Goal: Task Accomplishment & Management: Manage account settings

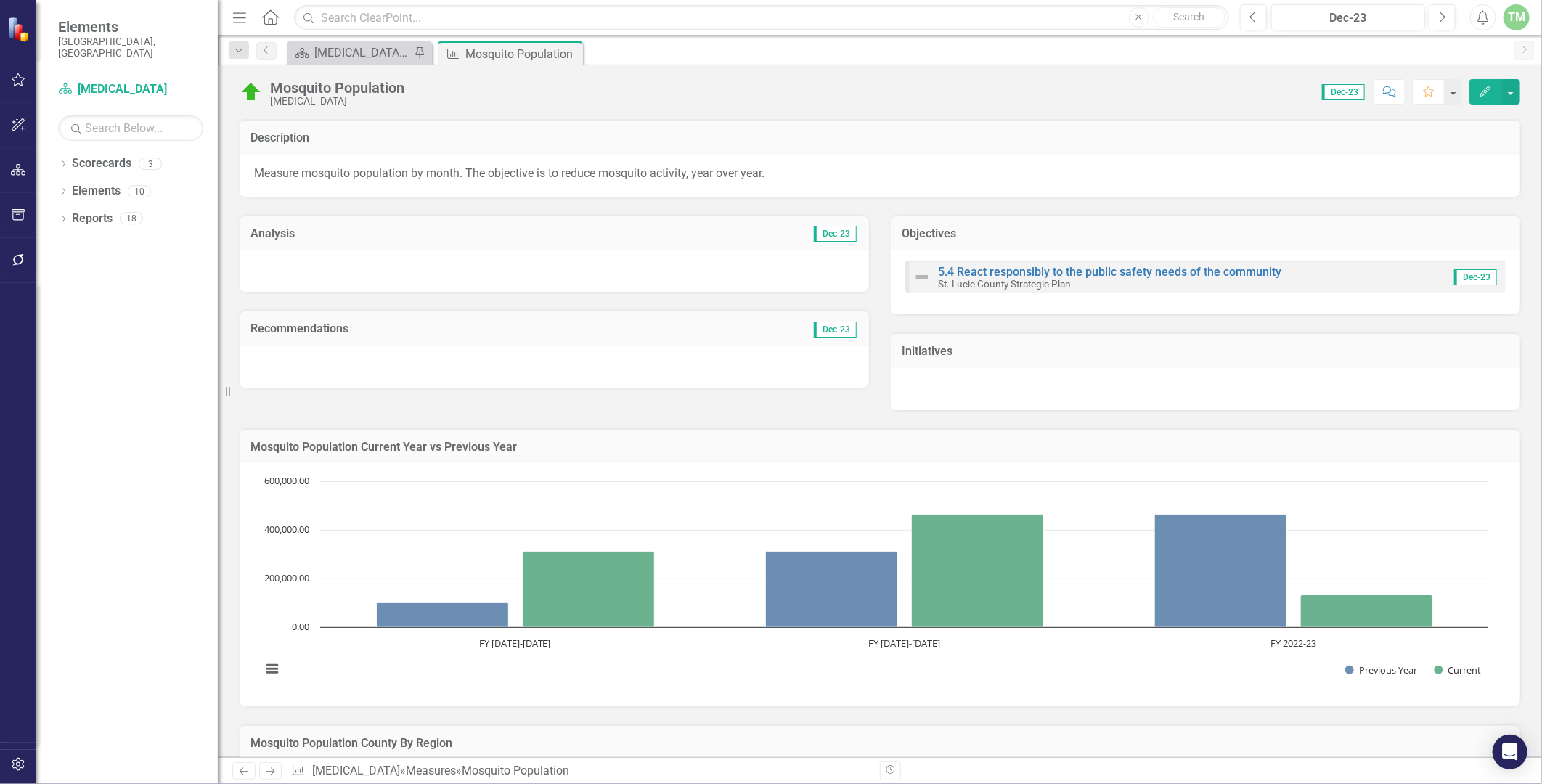
click at [1484, 91] on icon "Edit" at bounding box center [1485, 91] width 13 height 10
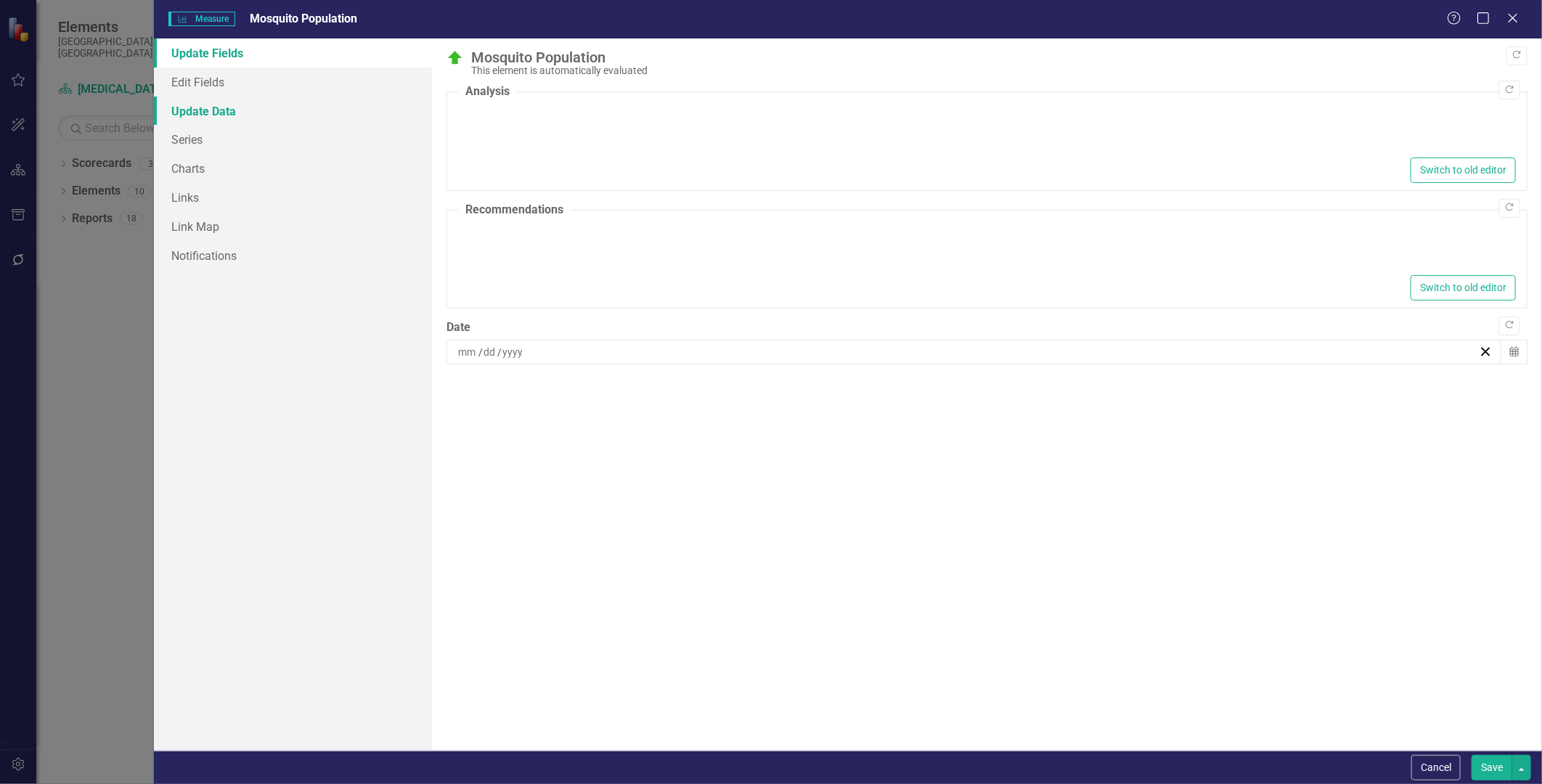
click at [208, 107] on link "Update Data" at bounding box center [293, 110] width 277 height 29
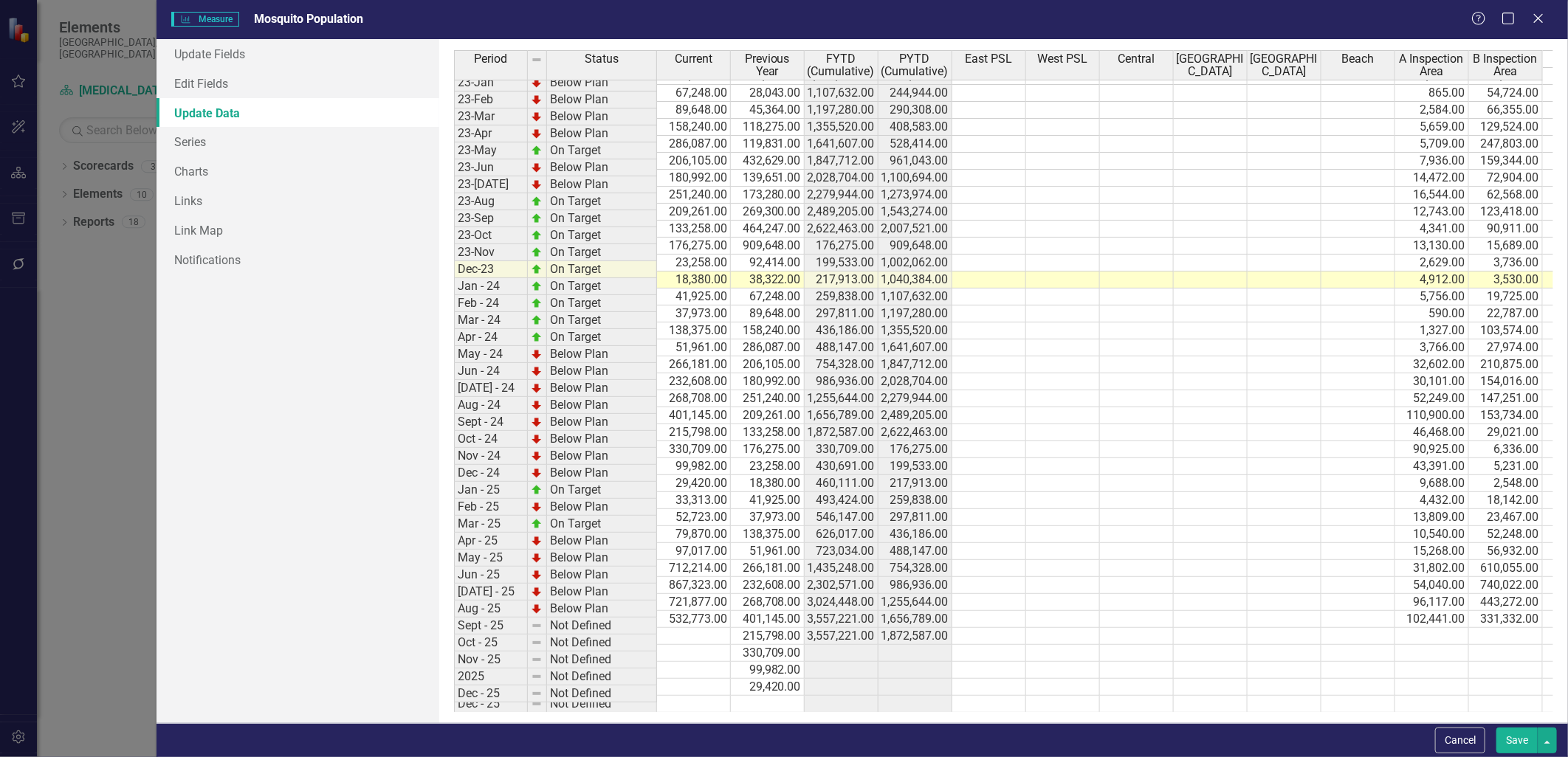
scroll to position [418, 0]
click at [687, 628] on td at bounding box center [693, 636] width 74 height 17
click at [817, 645] on td at bounding box center [841, 653] width 74 height 17
click at [1422, 628] on td at bounding box center [1432, 636] width 74 height 17
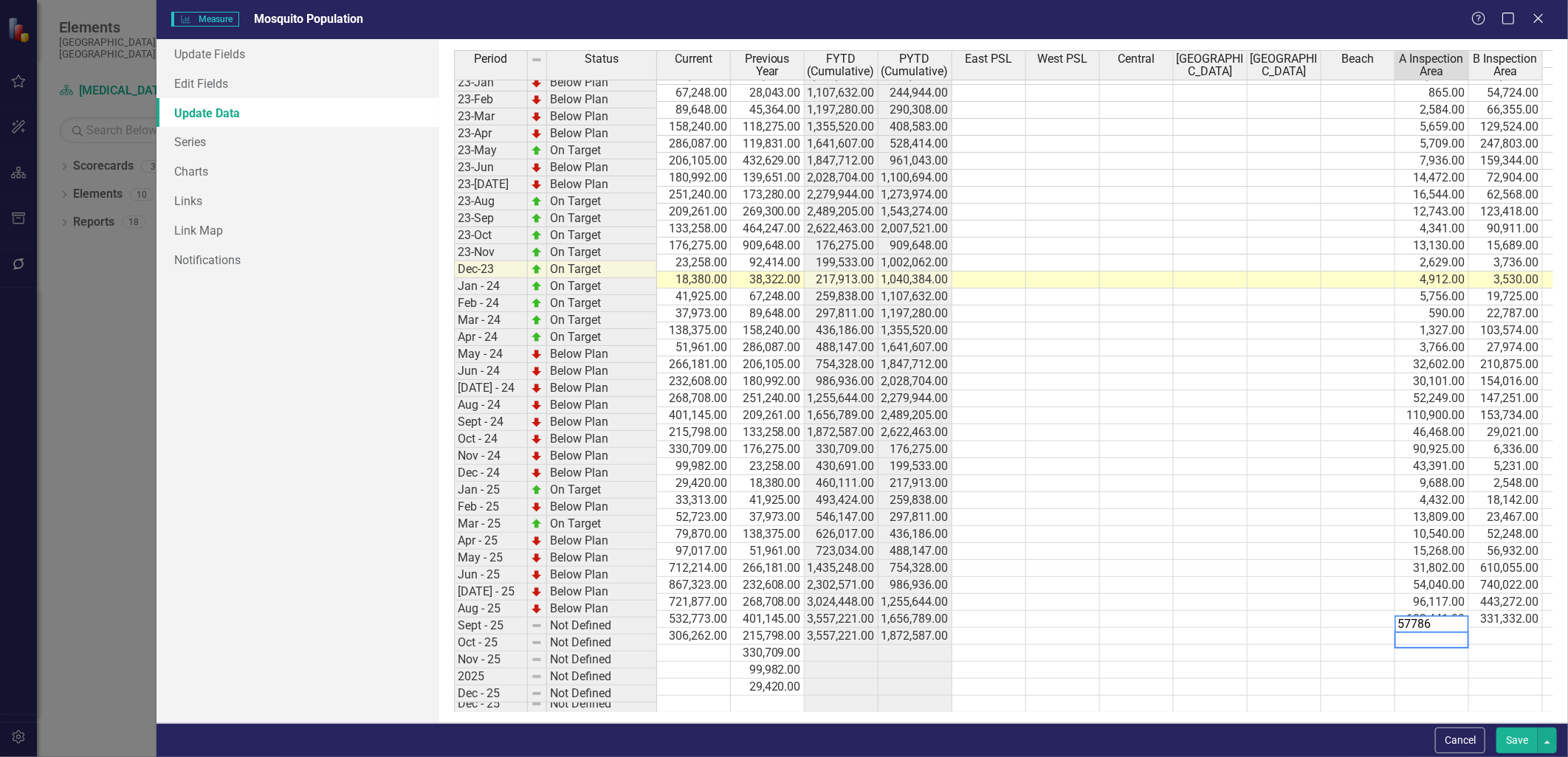
click at [1437, 645] on td at bounding box center [1432, 653] width 74 height 17
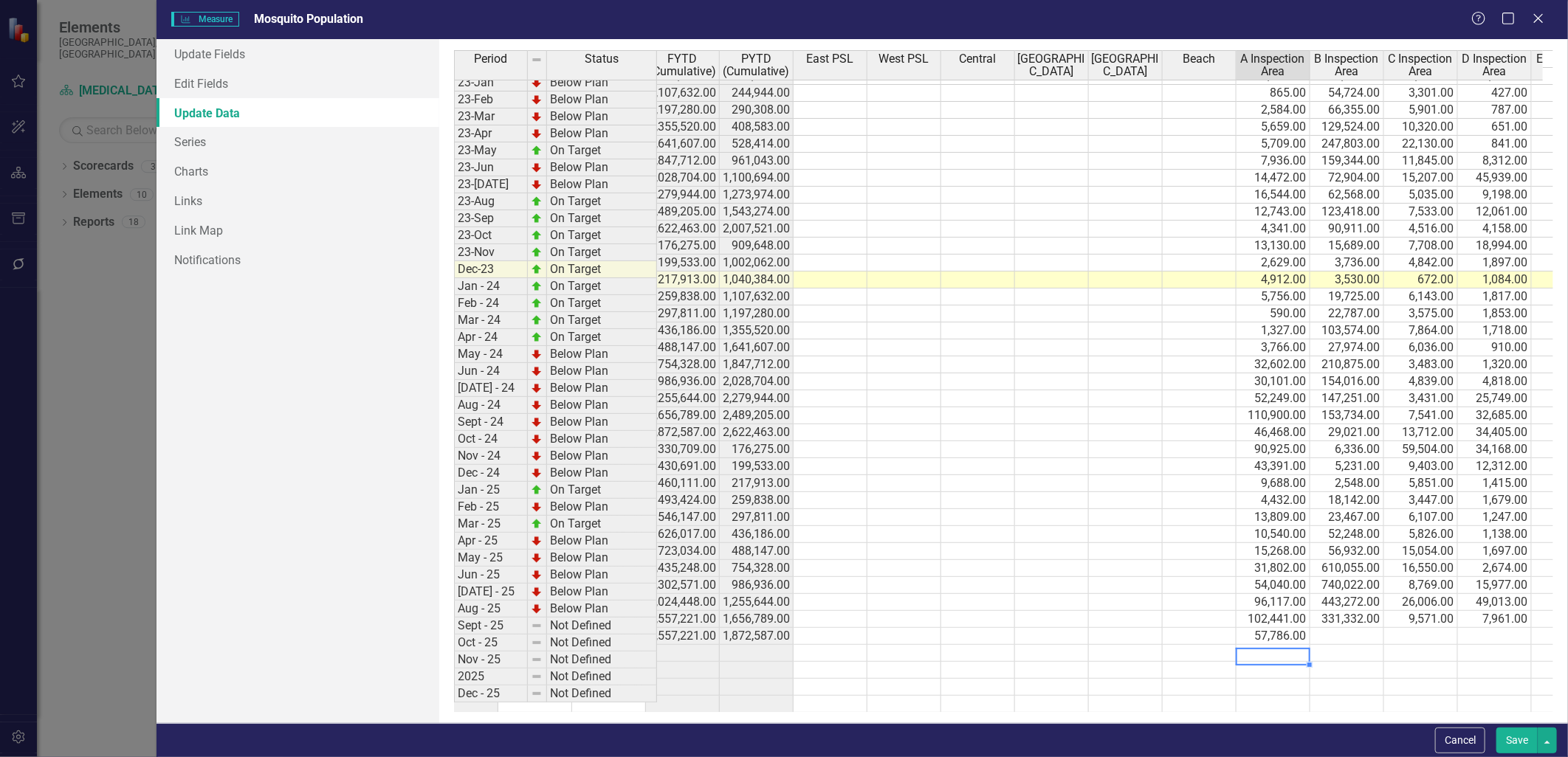
scroll to position [0, 369]
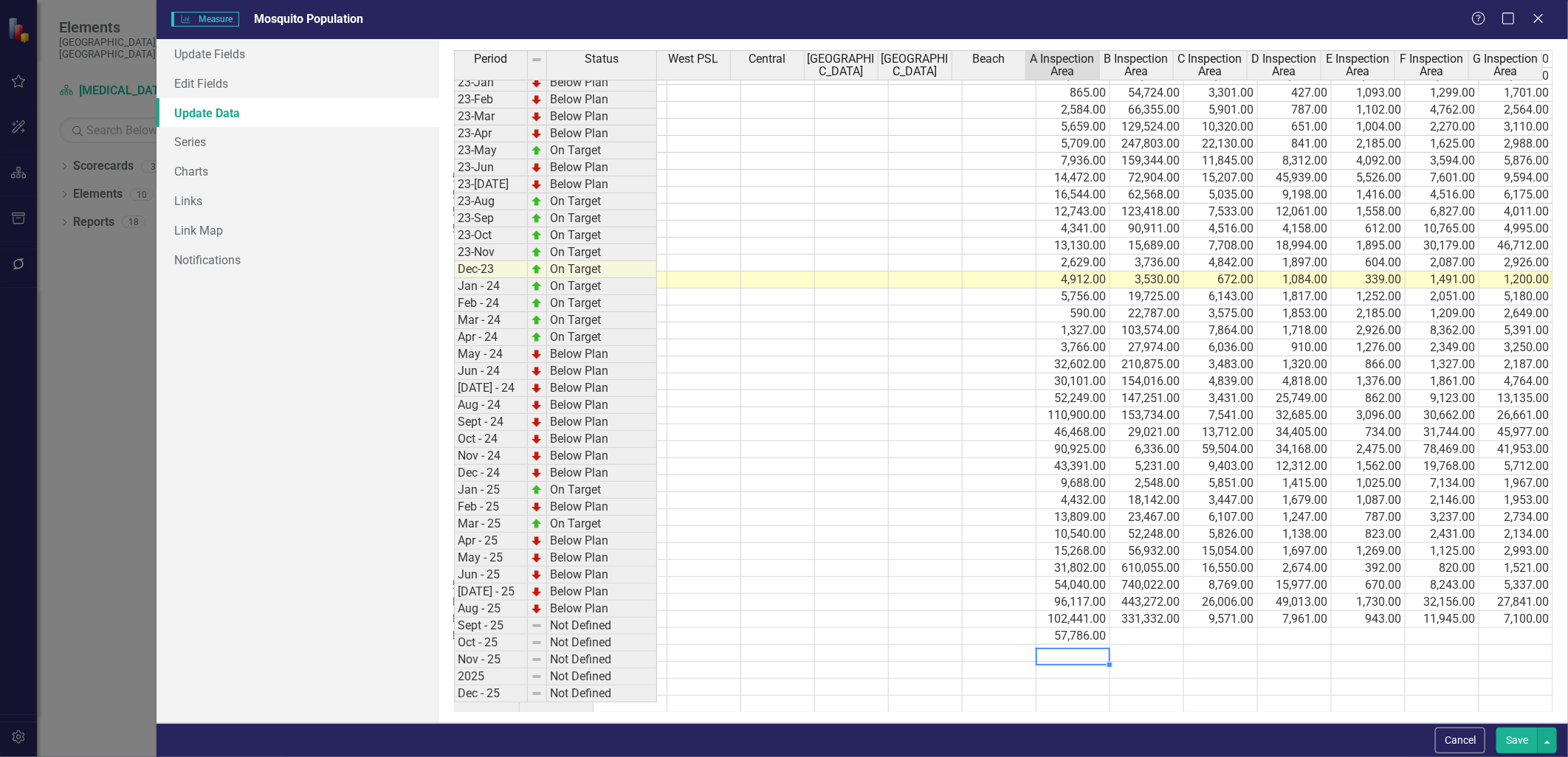
click at [1126, 628] on td at bounding box center [1146, 636] width 74 height 17
drag, startPoint x: 1231, startPoint y: 622, endPoint x: 1259, endPoint y: 623, distance: 28.0
click at [1231, 628] on td at bounding box center [1221, 636] width 74 height 17
click at [1203, 628] on td at bounding box center [1221, 636] width 74 height 17
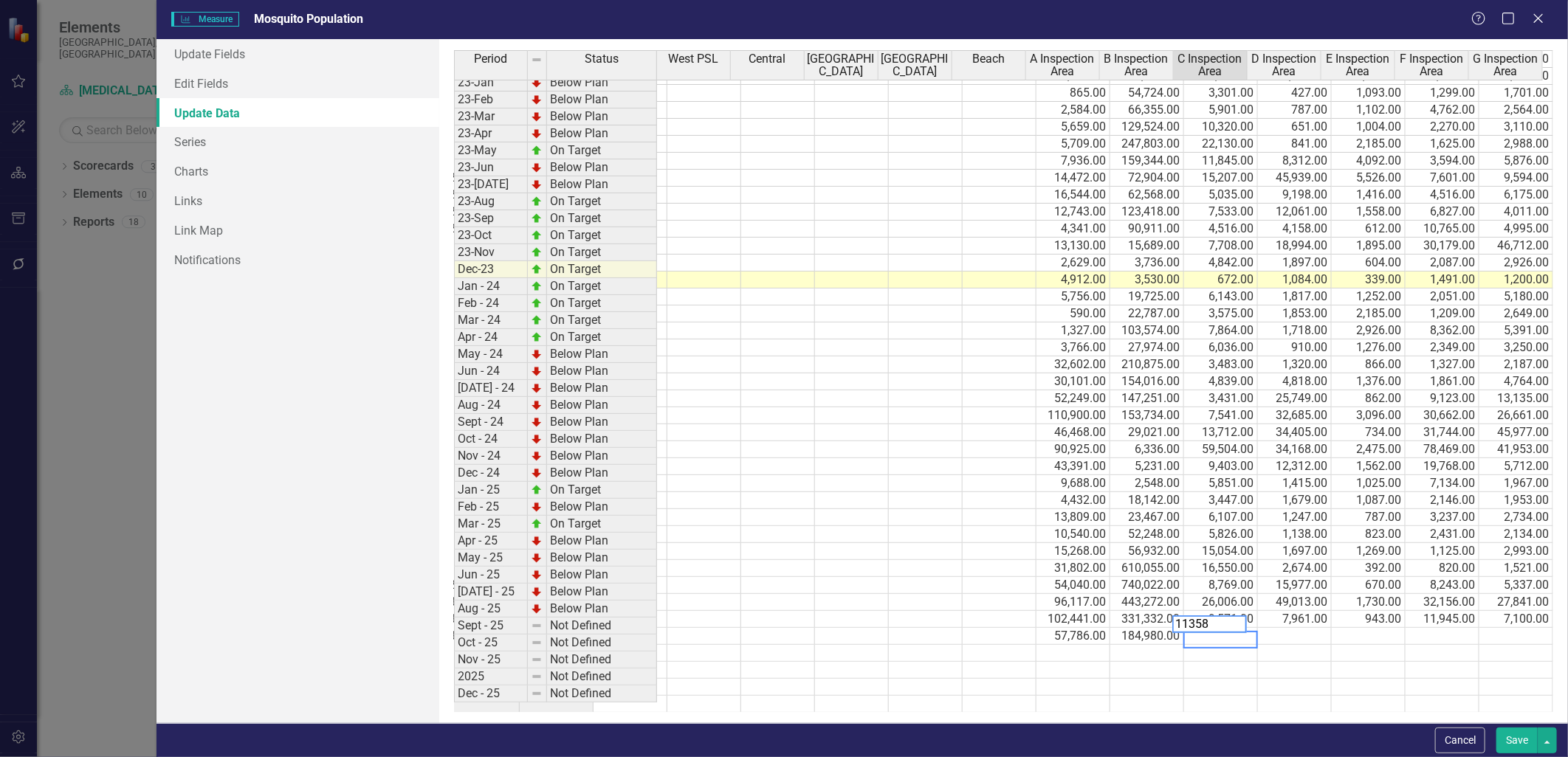
click at [1263, 628] on td at bounding box center [1294, 636] width 74 height 17
click at [1292, 628] on td at bounding box center [1294, 636] width 74 height 17
click at [1366, 613] on td "943.00" at bounding box center [1368, 619] width 74 height 17
click at [1363, 628] on td at bounding box center [1368, 636] width 74 height 17
click at [1366, 628] on td at bounding box center [1368, 636] width 74 height 17
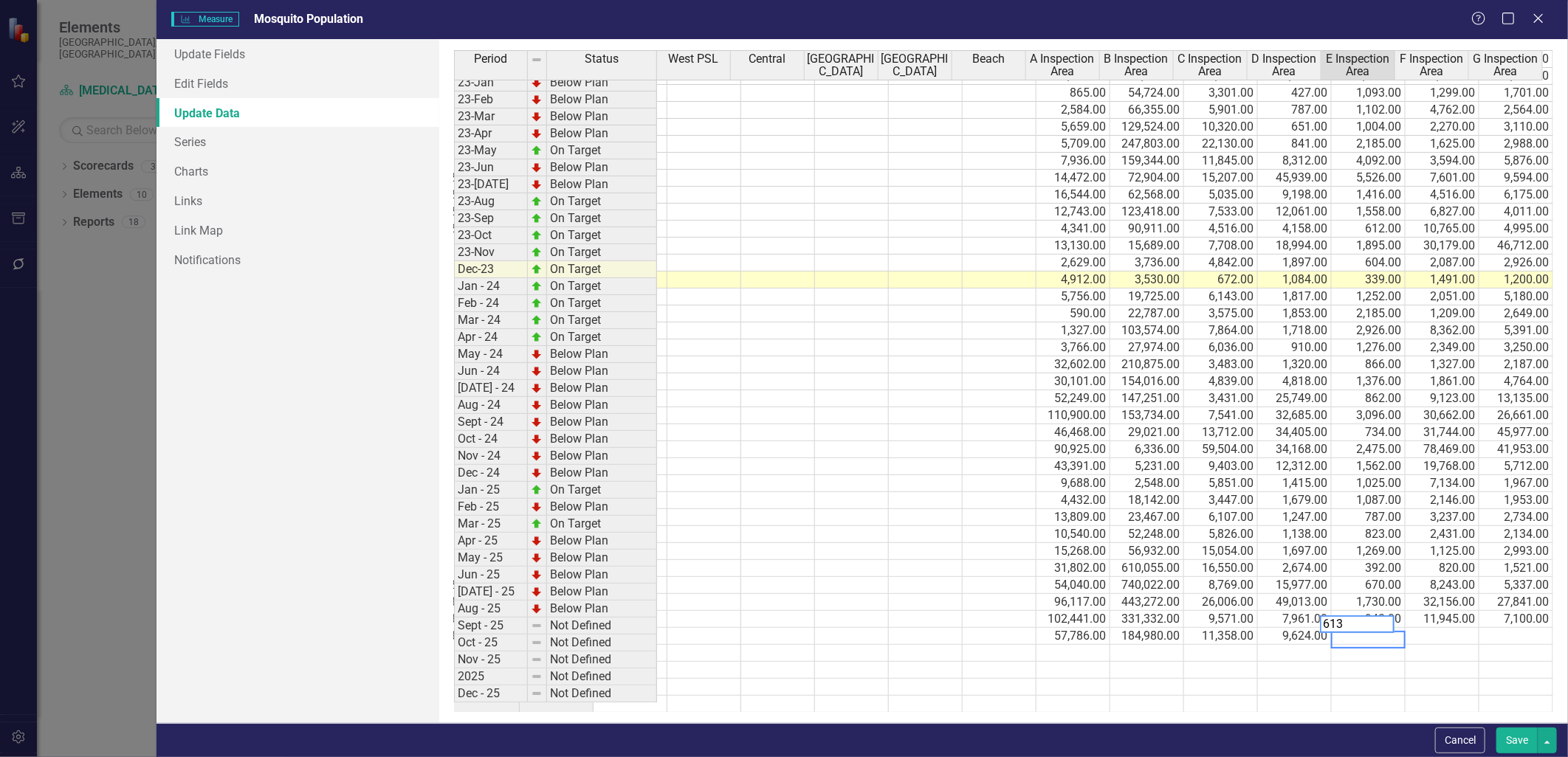
click at [1434, 629] on td at bounding box center [1442, 636] width 74 height 17
click at [1418, 628] on td at bounding box center [1442, 636] width 74 height 17
click at [1512, 628] on td at bounding box center [1516, 636] width 74 height 17
click at [1494, 628] on td at bounding box center [1516, 636] width 74 height 17
type textarea "13948"
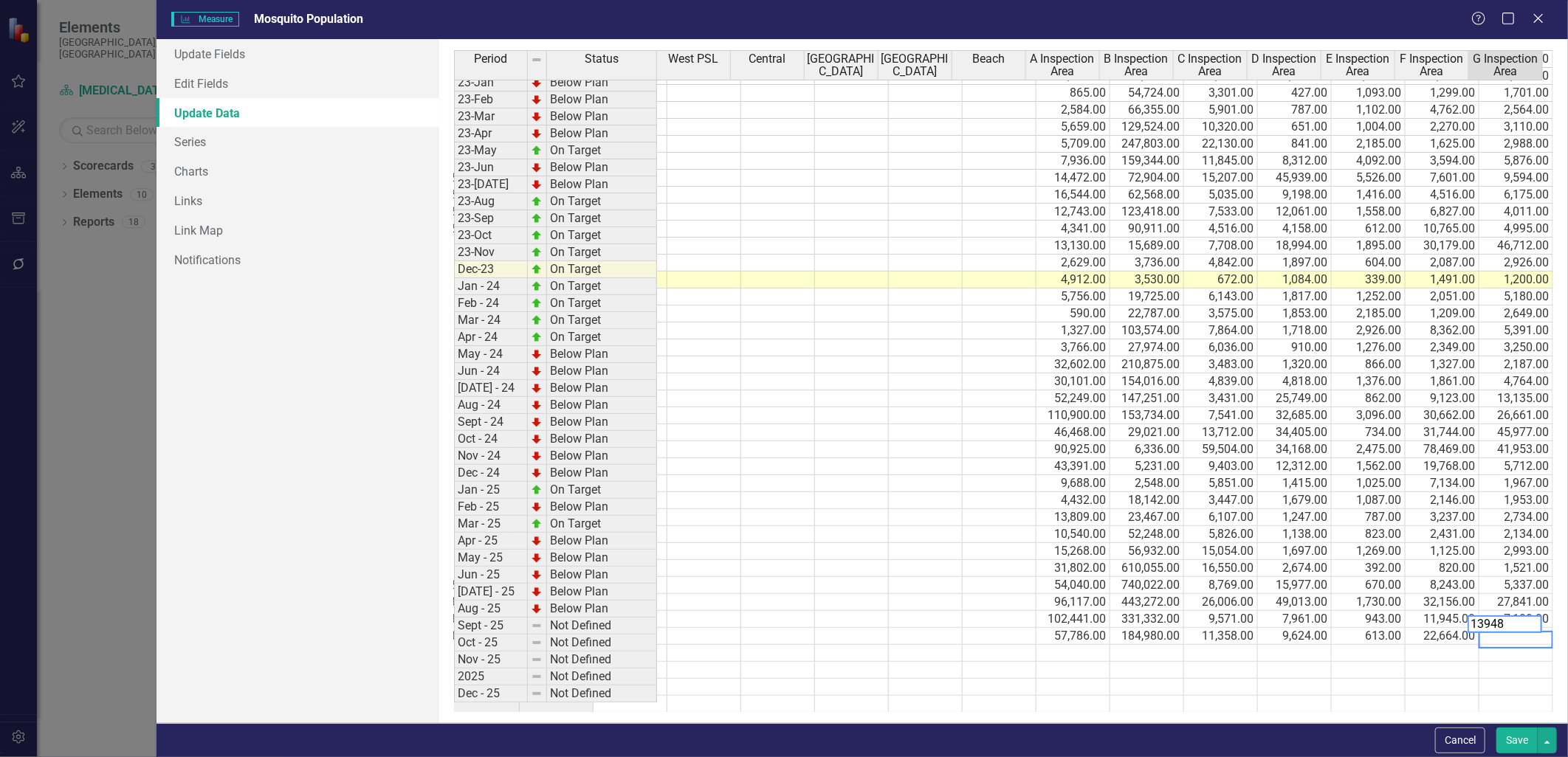
click at [95, 642] on div "Period Status Current Previous Year FYTD (Cumulative) PYTD (Cumulative) East PS…" at bounding box center [95, 282] width 0 height 863
click at [1517, 740] on button "Save" at bounding box center [1517, 740] width 41 height 26
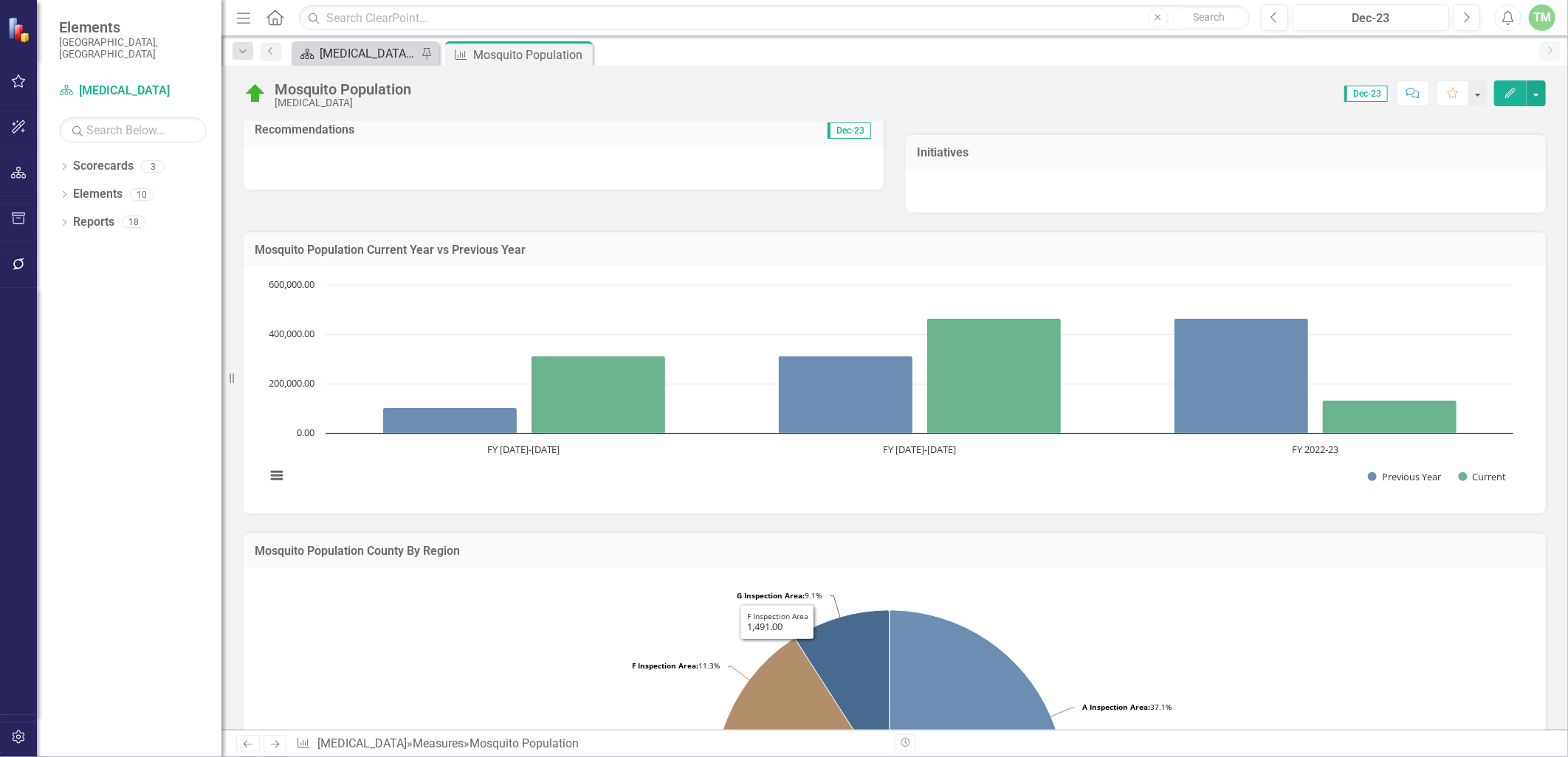
scroll to position [195, 0]
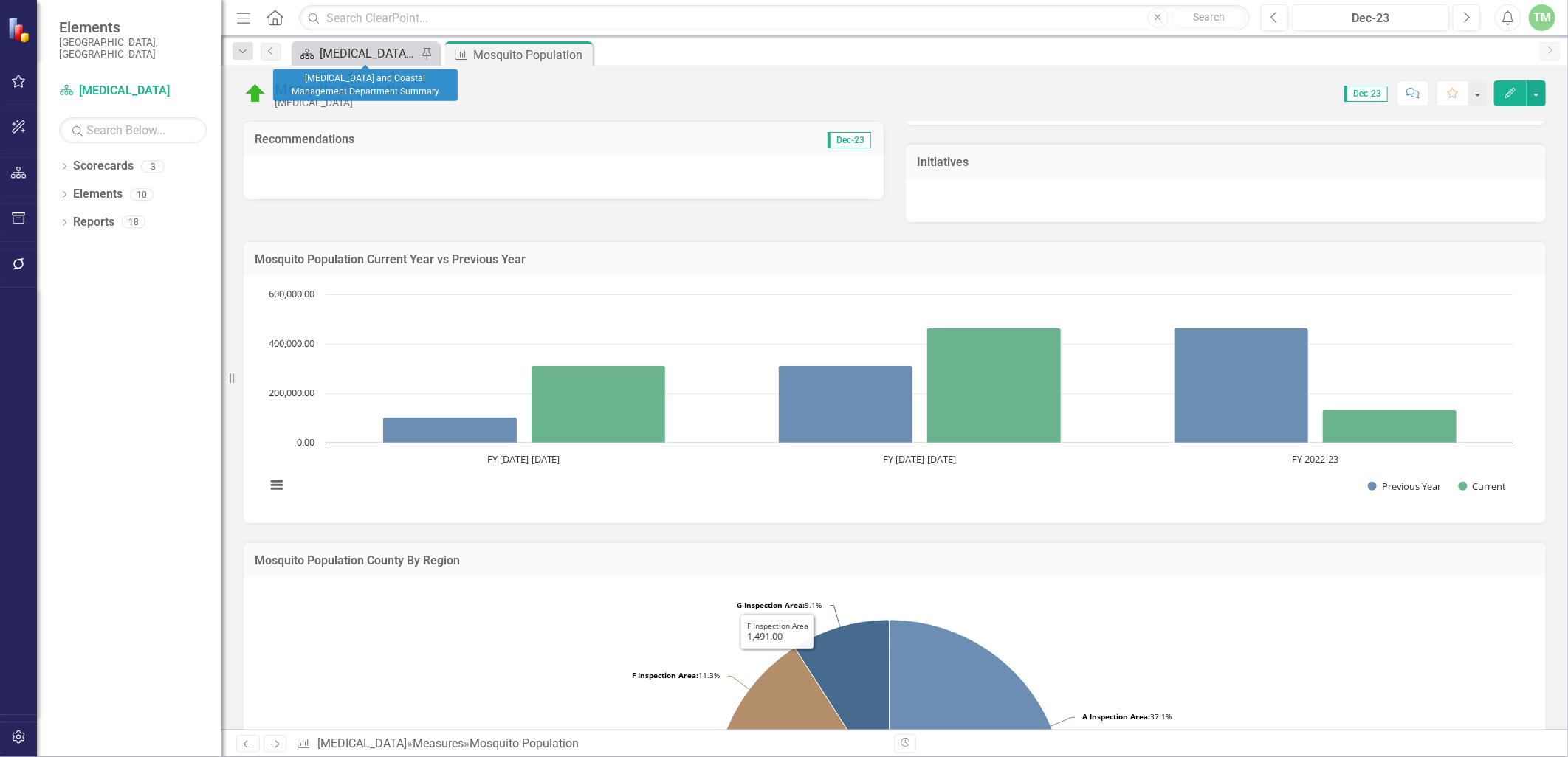
click at [381, 54] on div "[MEDICAL_DATA] and Coastal Management Department Summary" at bounding box center [368, 53] width 97 height 18
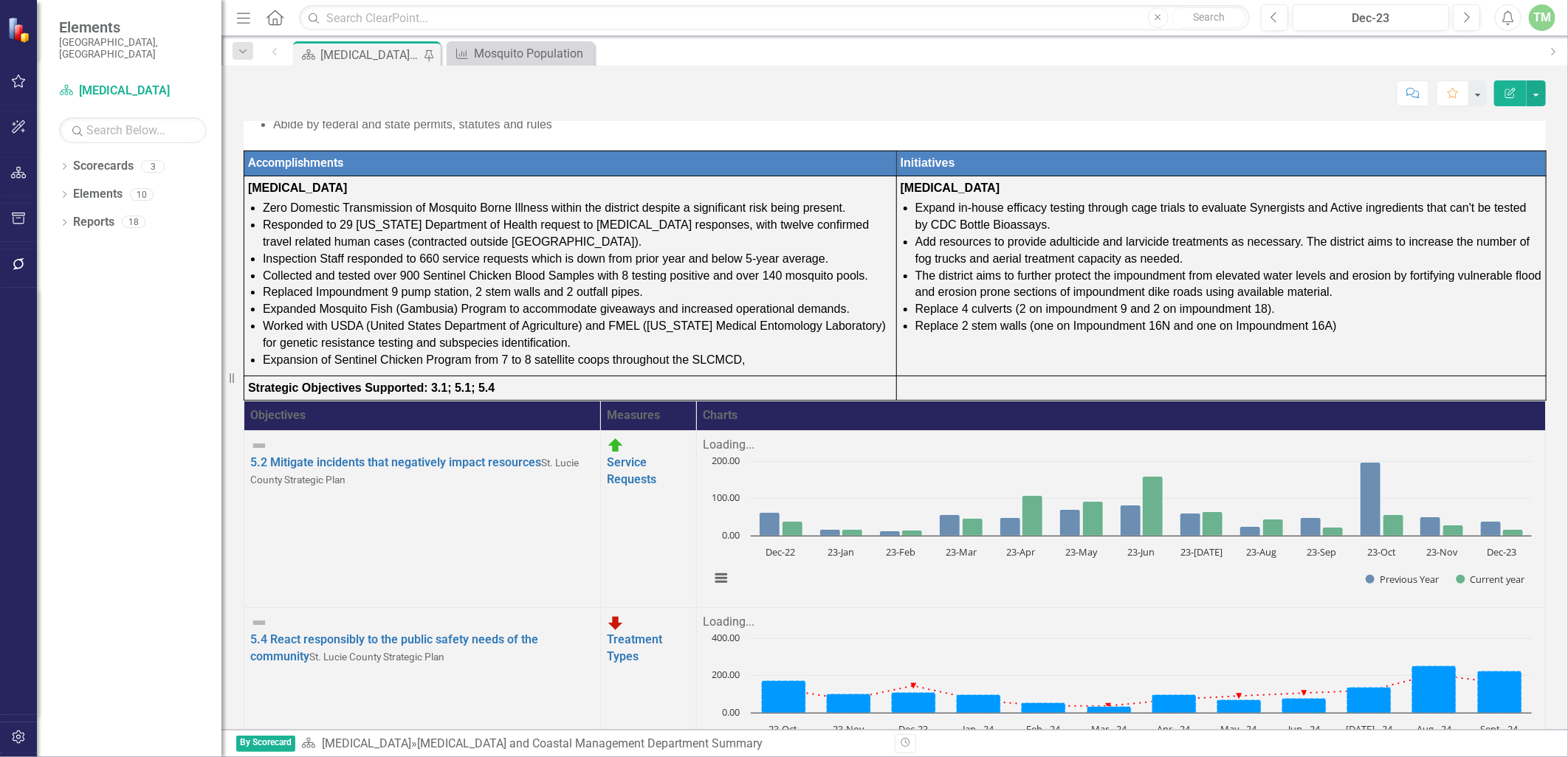
scroll to position [378, 0]
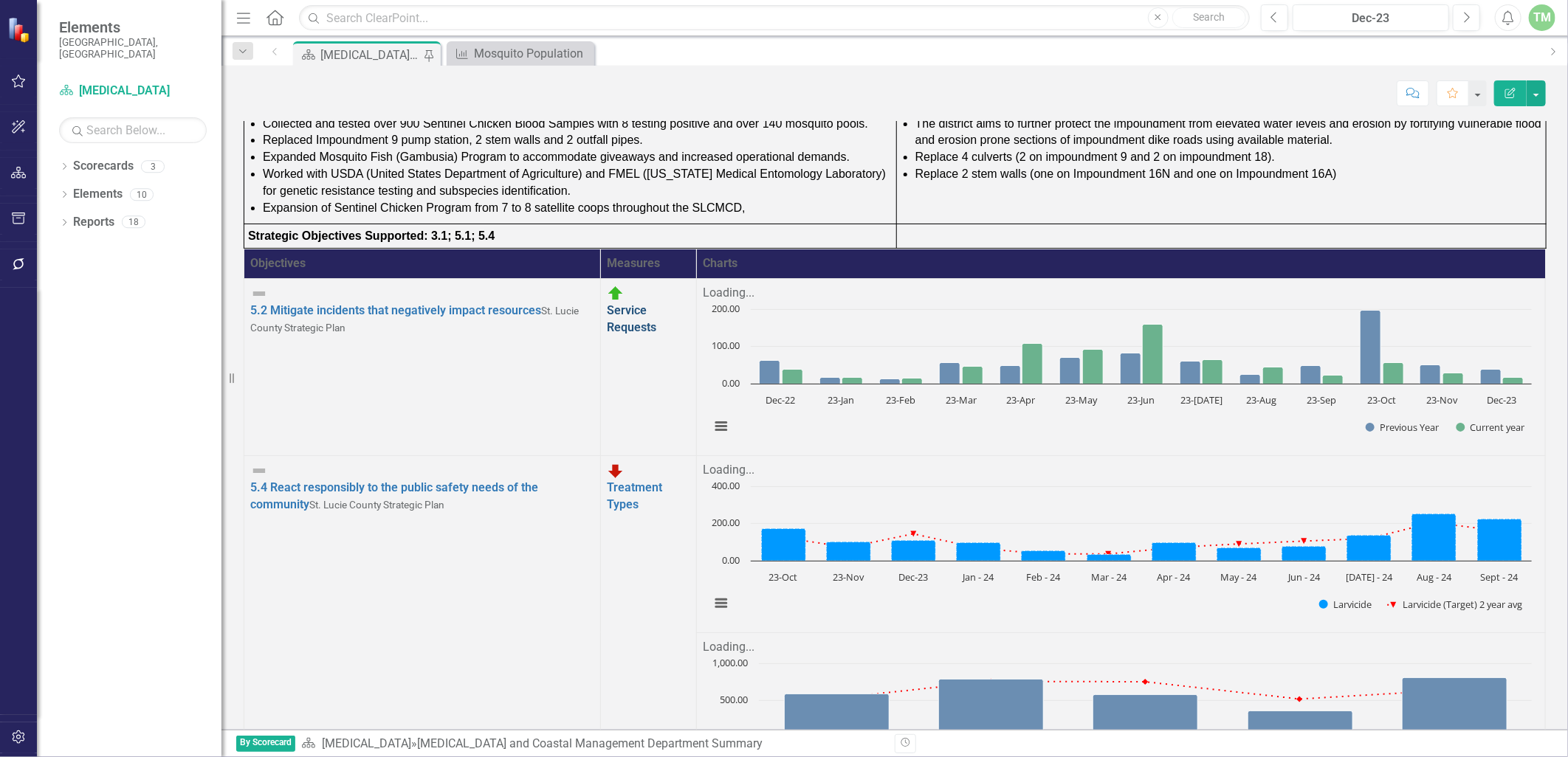
click at [607, 335] on link "Service Requests" at bounding box center [631, 319] width 50 height 31
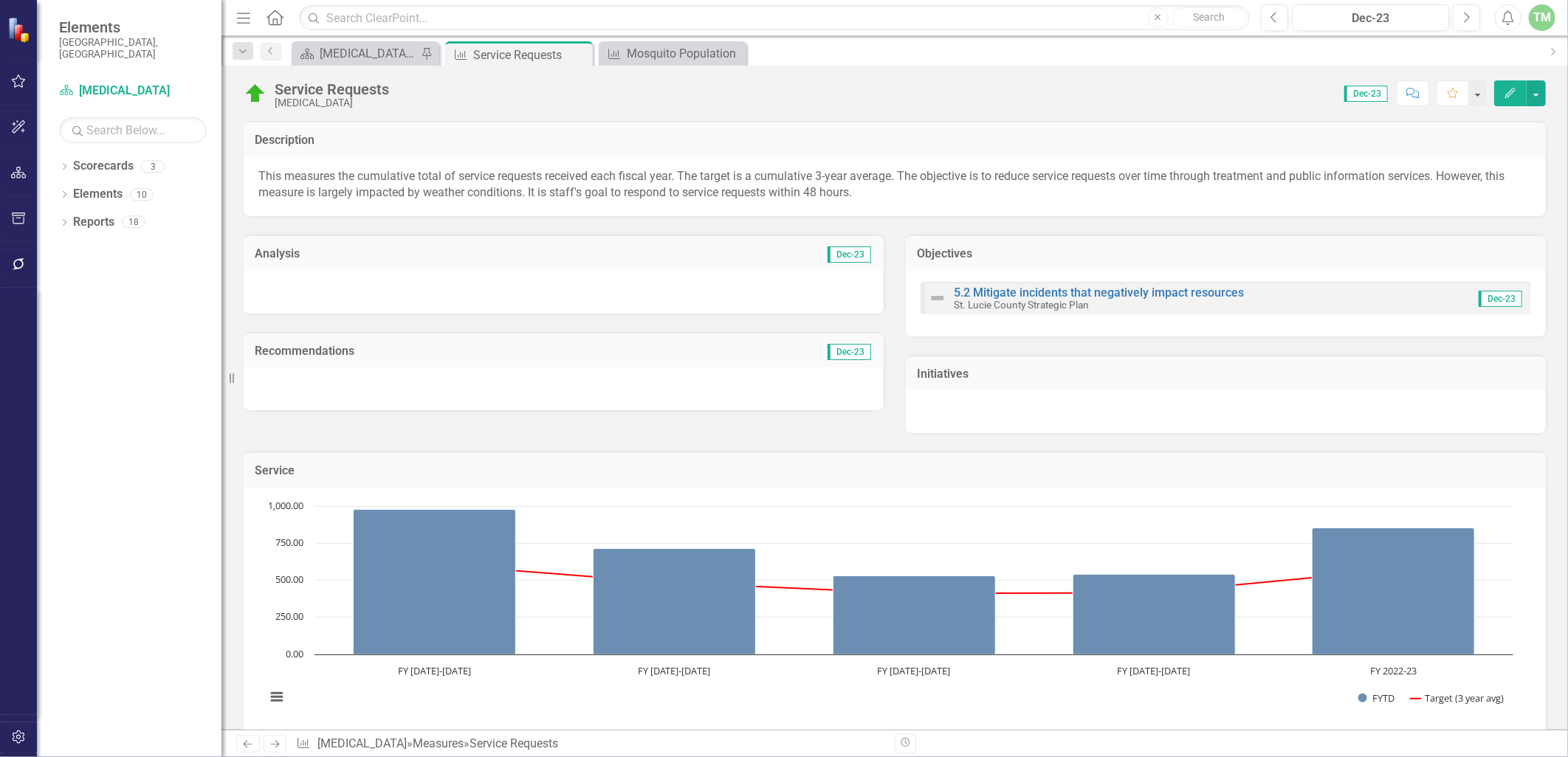
click at [1506, 91] on icon "Edit" at bounding box center [1510, 93] width 13 height 10
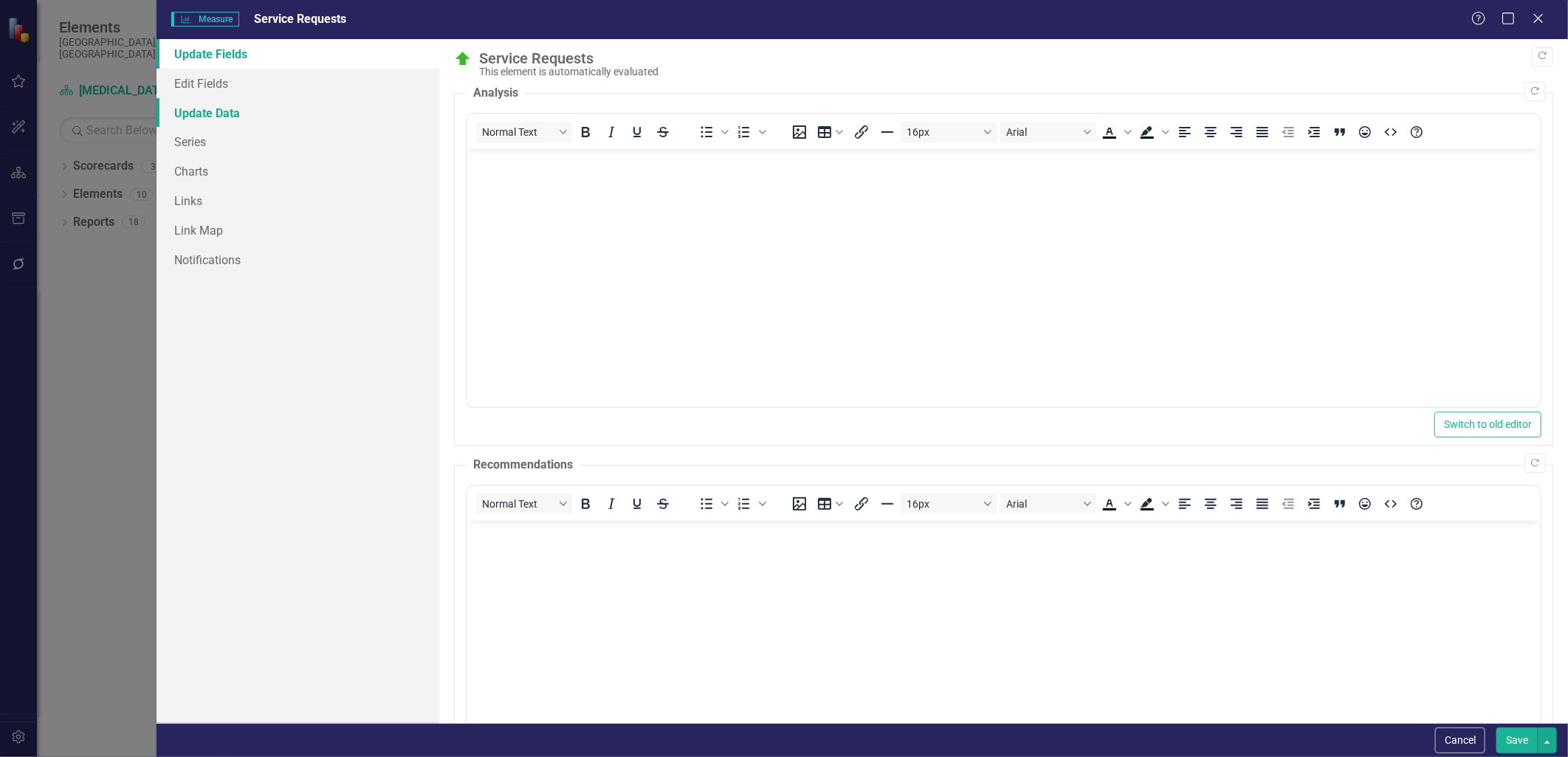
click at [218, 113] on link "Update Data" at bounding box center [297, 112] width 282 height 29
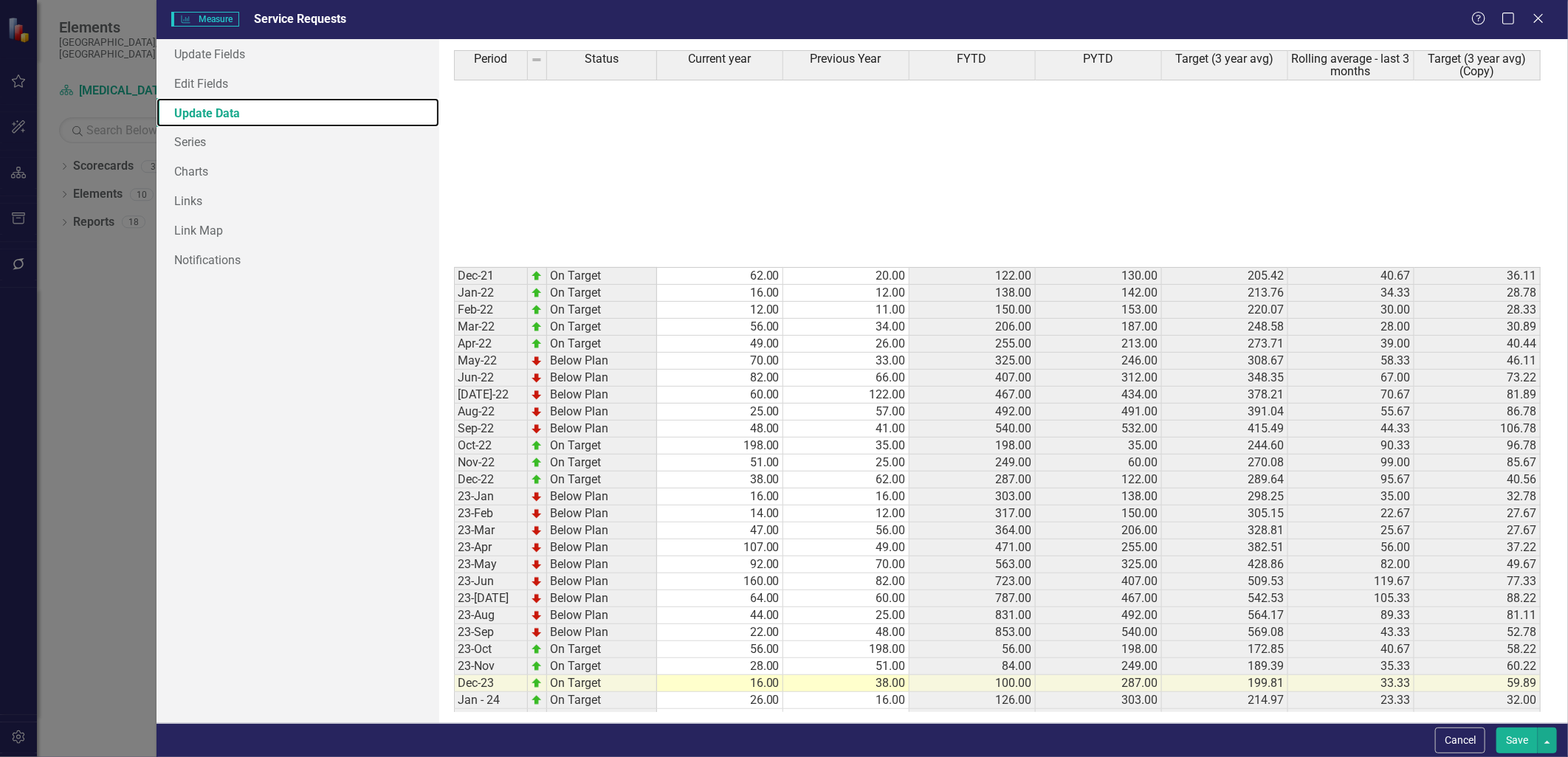
scroll to position [408, 0]
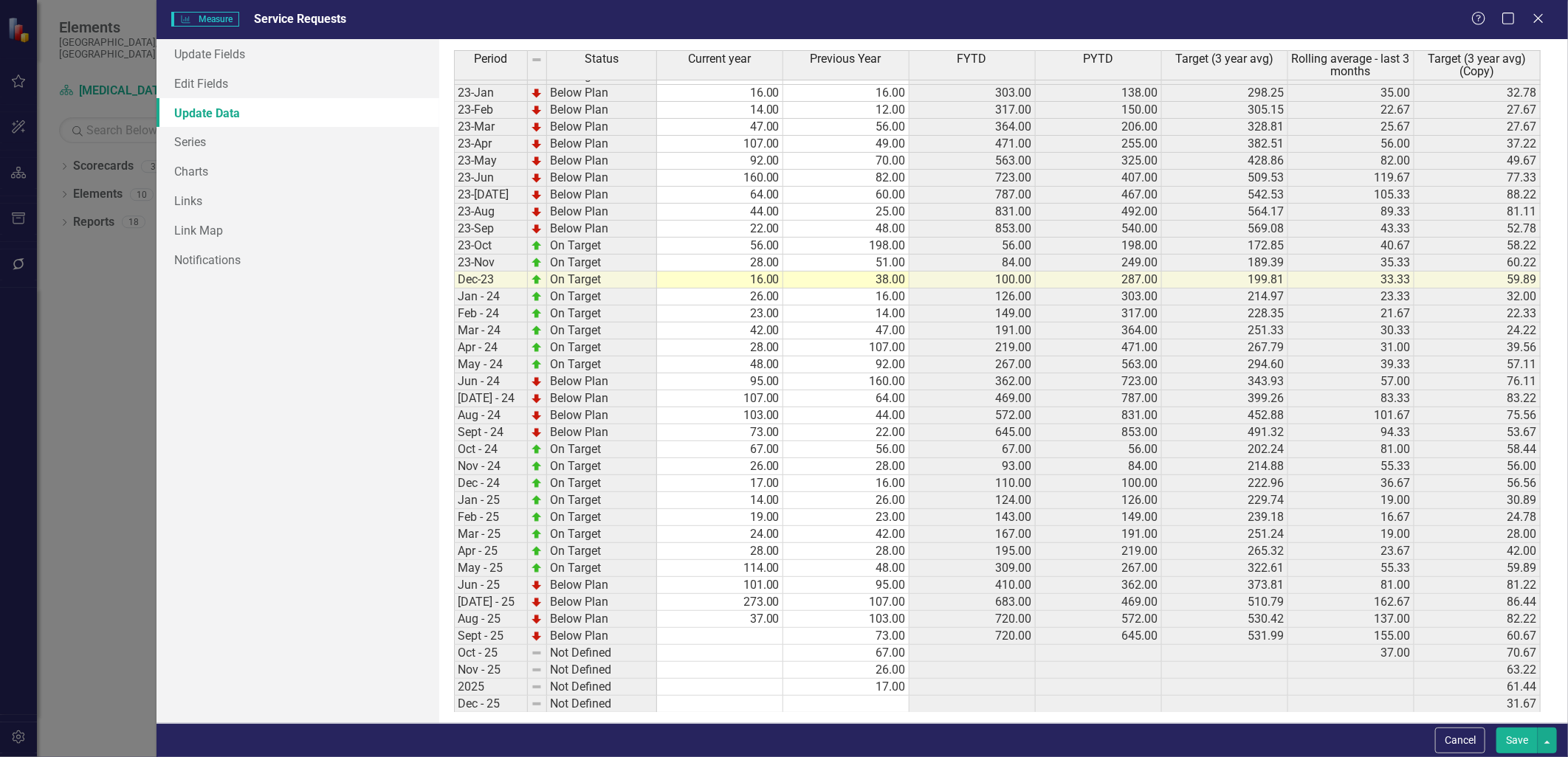
click at [752, 638] on td at bounding box center [720, 636] width 127 height 17
type textarea "48"
click at [454, 609] on div "Period Status Current year Previous Year FYTD PYTD Target (3 year avg) Rolling …" at bounding box center [454, 273] width 0 height 880
click at [1518, 740] on button "Save" at bounding box center [1517, 740] width 41 height 26
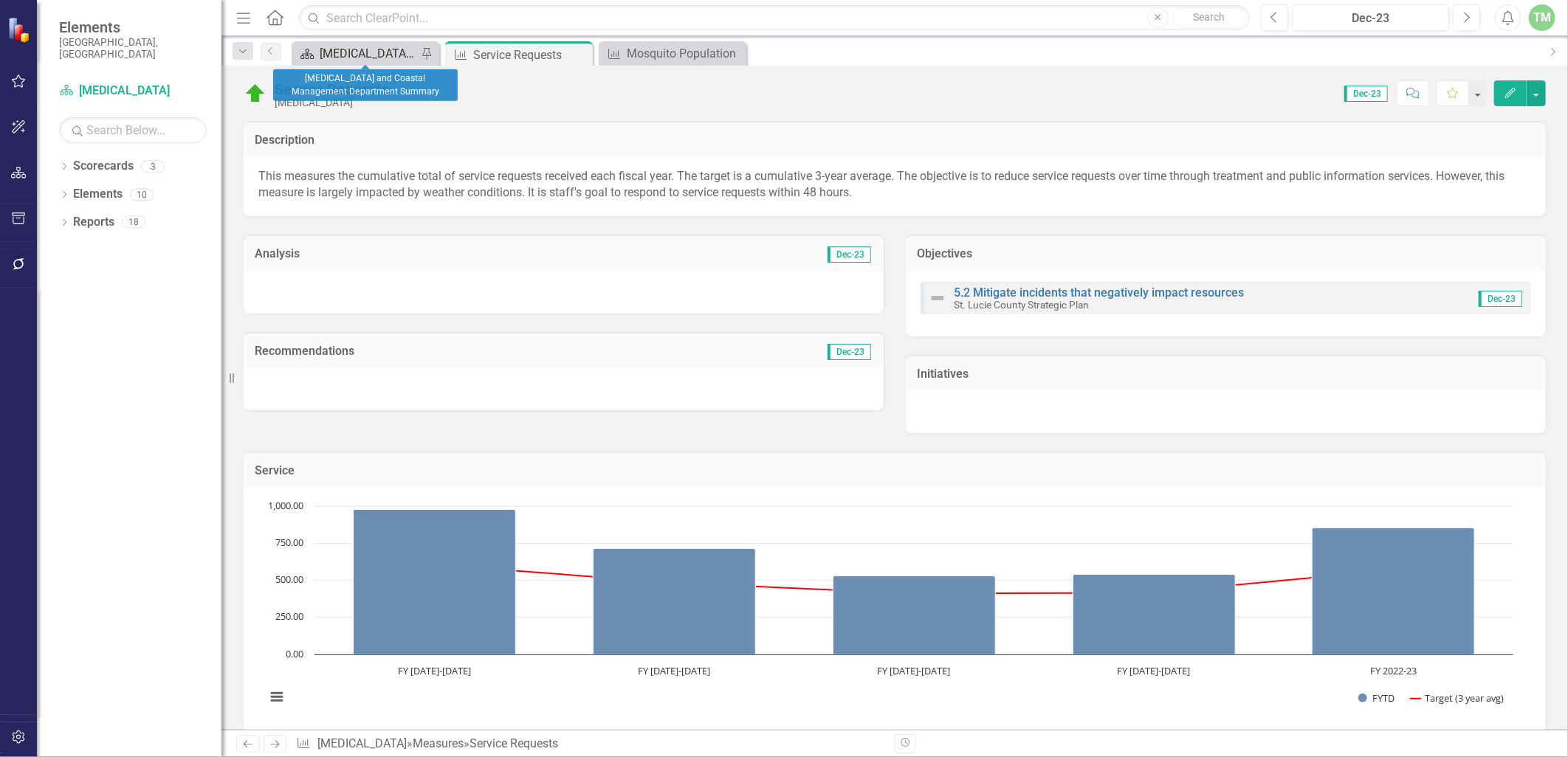
click at [373, 50] on div "[MEDICAL_DATA] and Coastal Management Department Summary" at bounding box center [368, 53] width 97 height 18
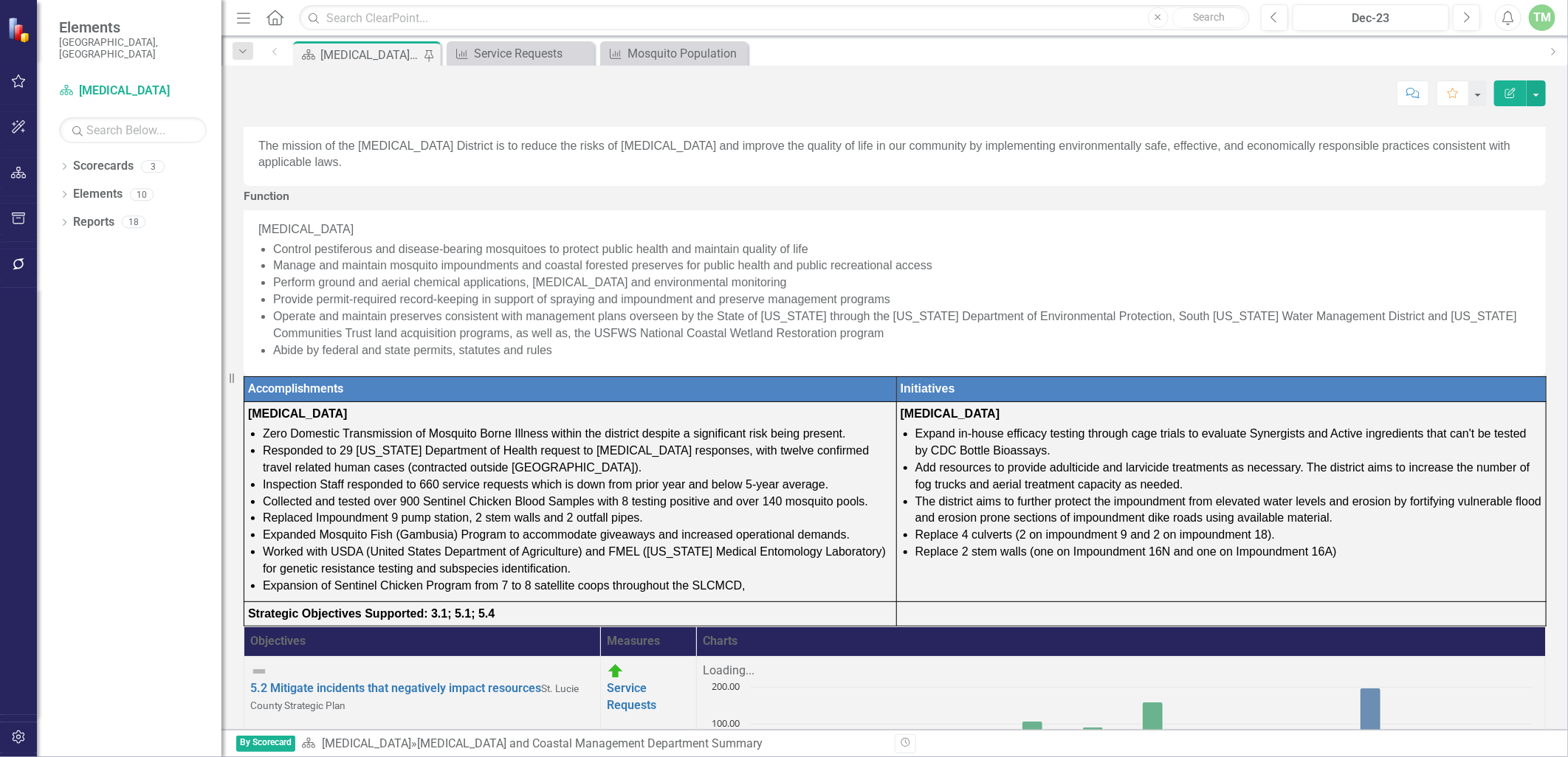
scroll to position [601, 0]
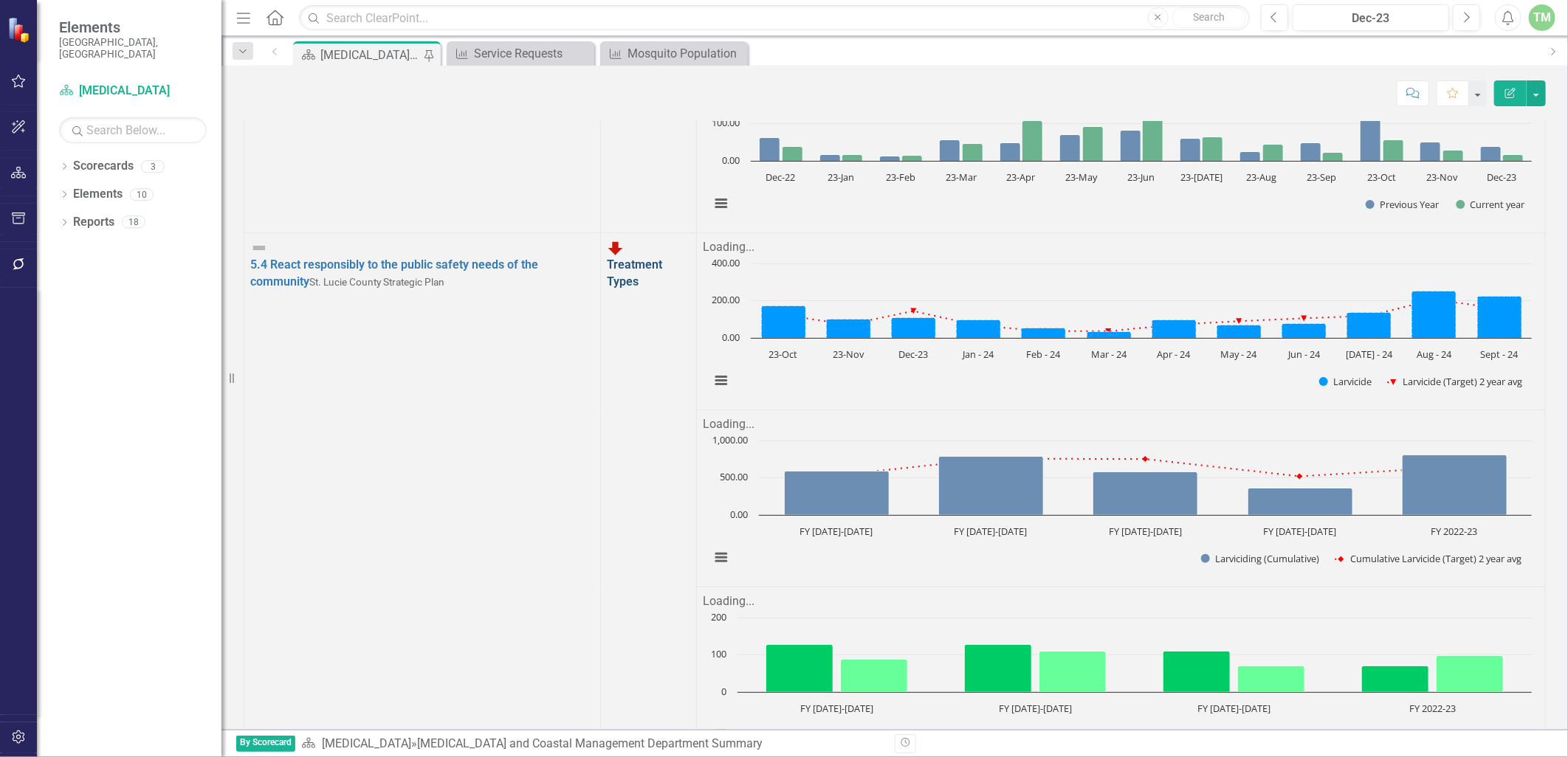
click at [607, 289] on link "Treatment Types" at bounding box center [634, 273] width 55 height 31
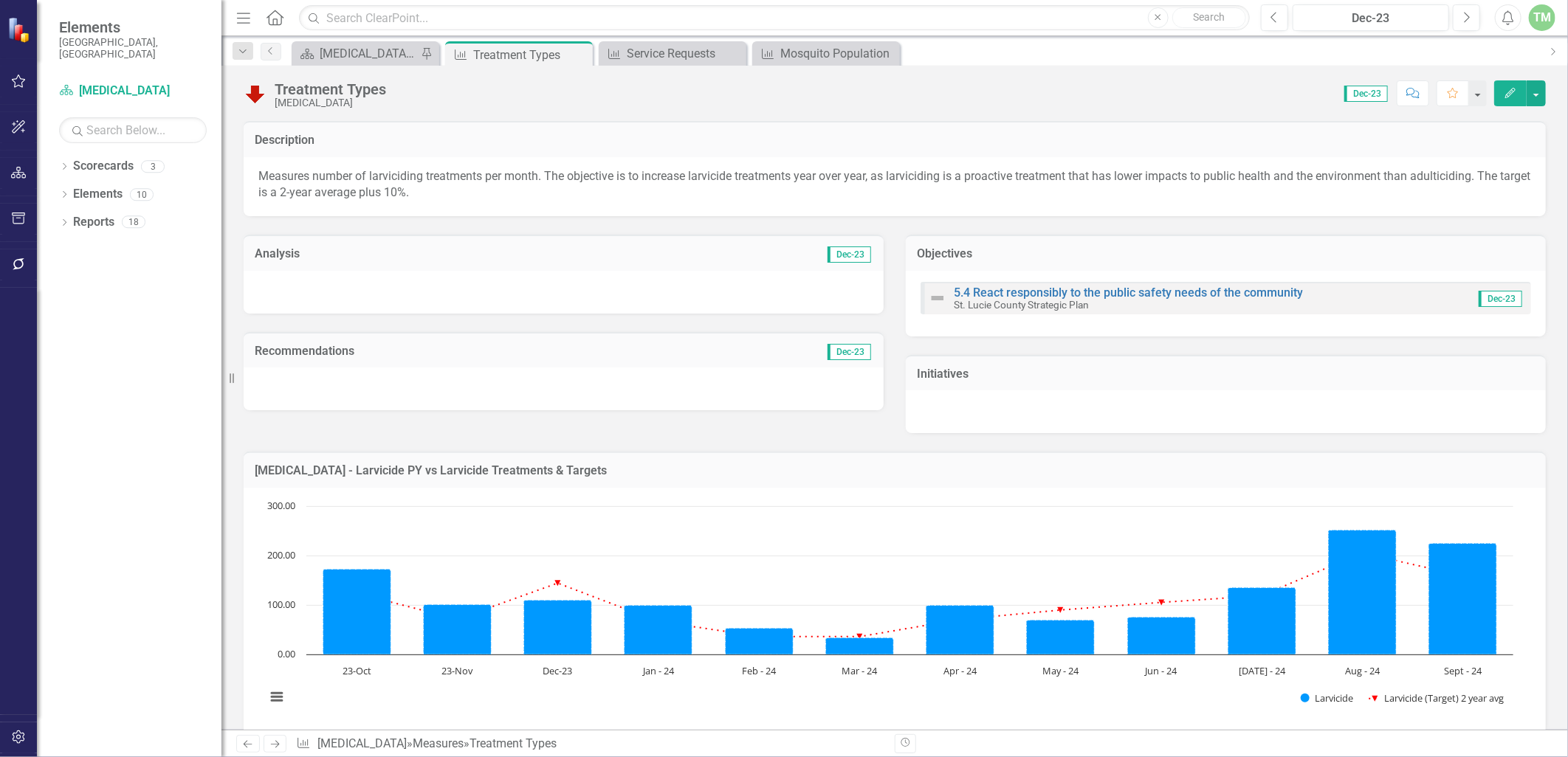
click at [1511, 88] on icon "Edit" at bounding box center [1510, 93] width 13 height 10
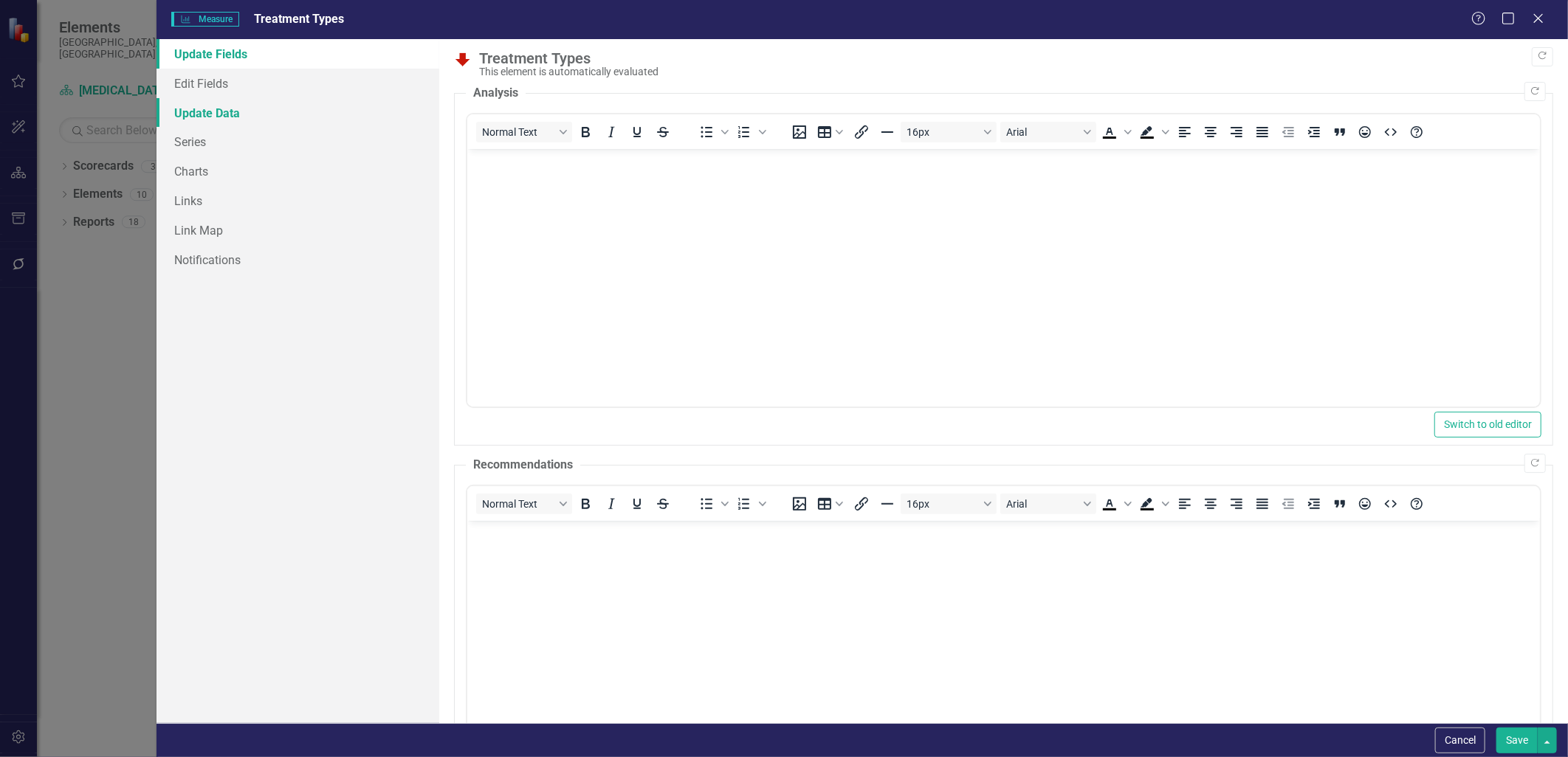
click at [224, 106] on link "Update Data" at bounding box center [297, 112] width 282 height 29
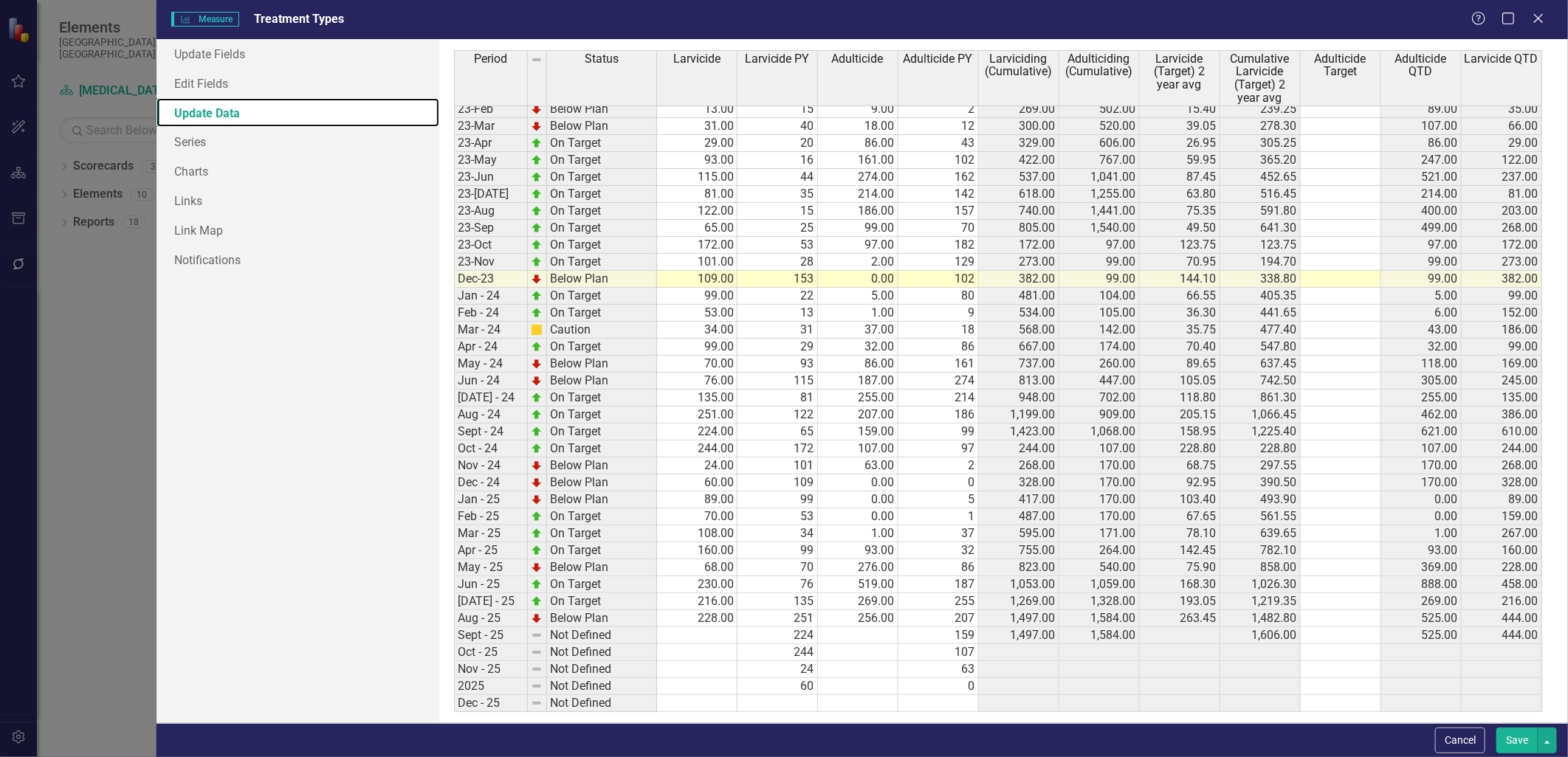
scroll to position [433, 0]
click at [867, 640] on tbody "Jan-22 On Target 26.00 10 14.00 15 151.00 273.00 19.80 226.60 14.00 26.00 Feb-2…" at bounding box center [998, 296] width 1088 height 833
click at [722, 634] on td at bounding box center [697, 635] width 81 height 17
click at [711, 633] on td at bounding box center [697, 635] width 81 height 17
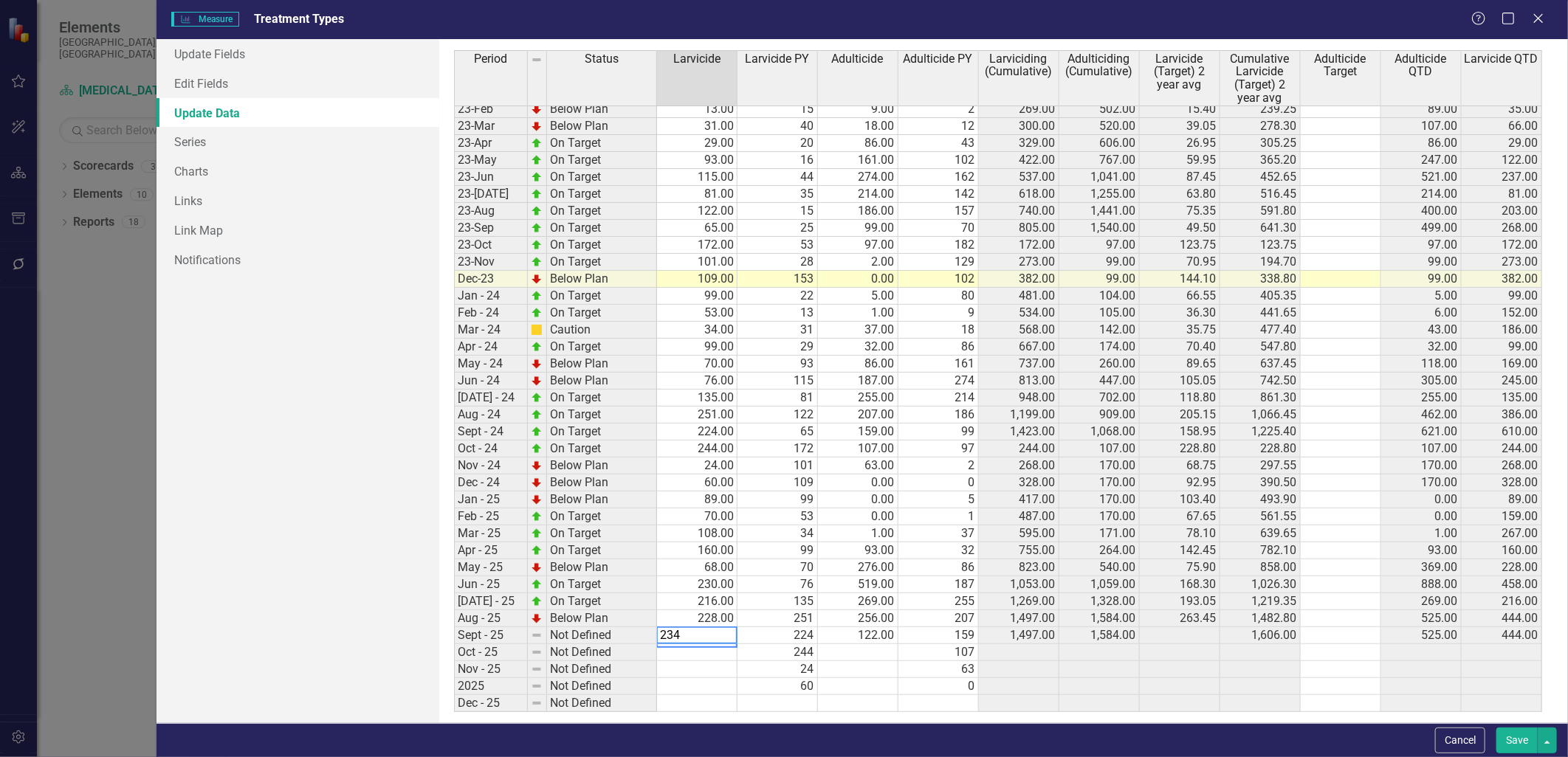
type textarea "234"
click at [771, 649] on td "244" at bounding box center [778, 653] width 81 height 17
drag, startPoint x: 1519, startPoint y: 738, endPoint x: 1509, endPoint y: 740, distance: 10.2
click at [1519, 738] on button "Save" at bounding box center [1517, 740] width 41 height 26
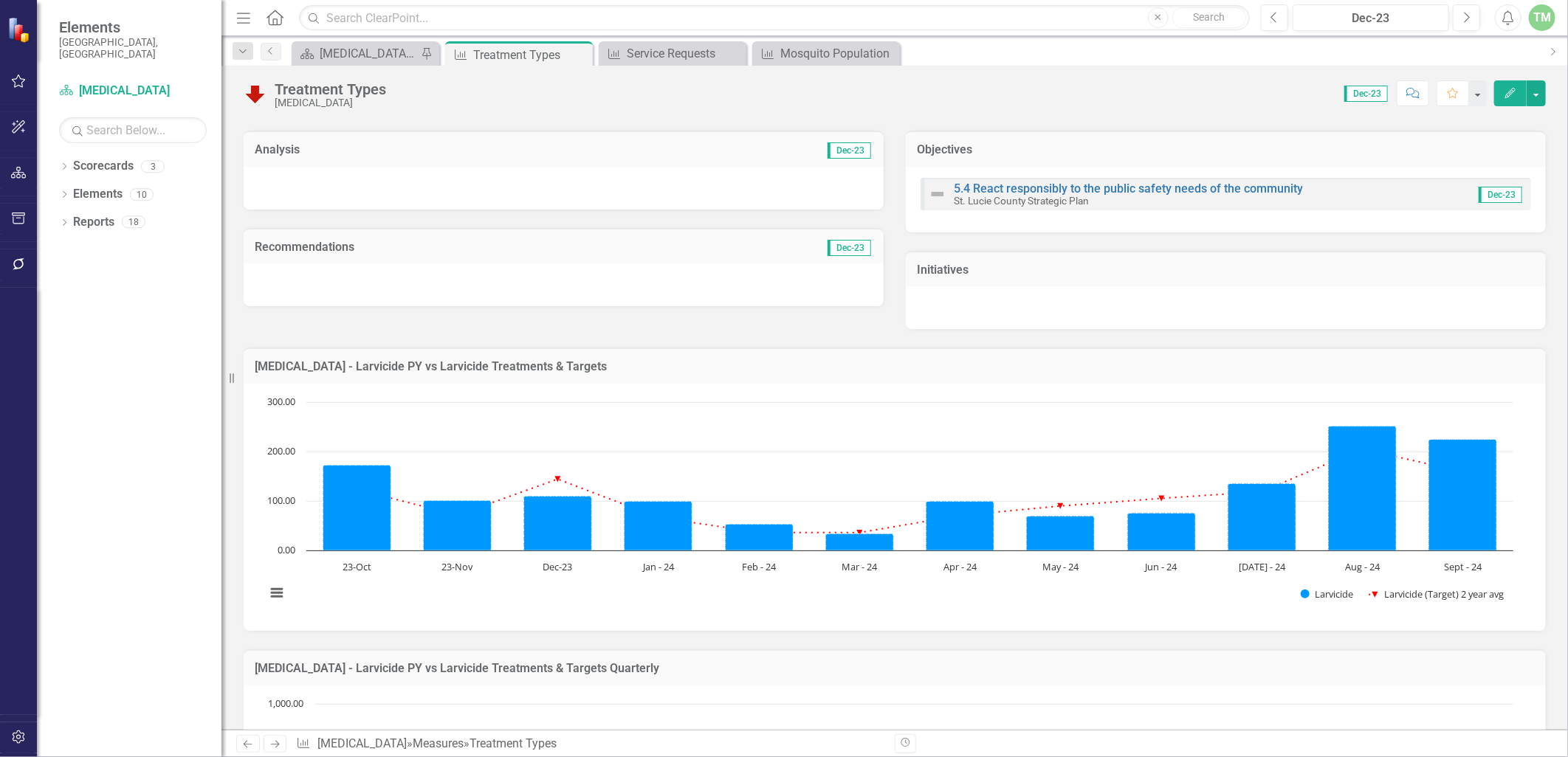
scroll to position [0, 0]
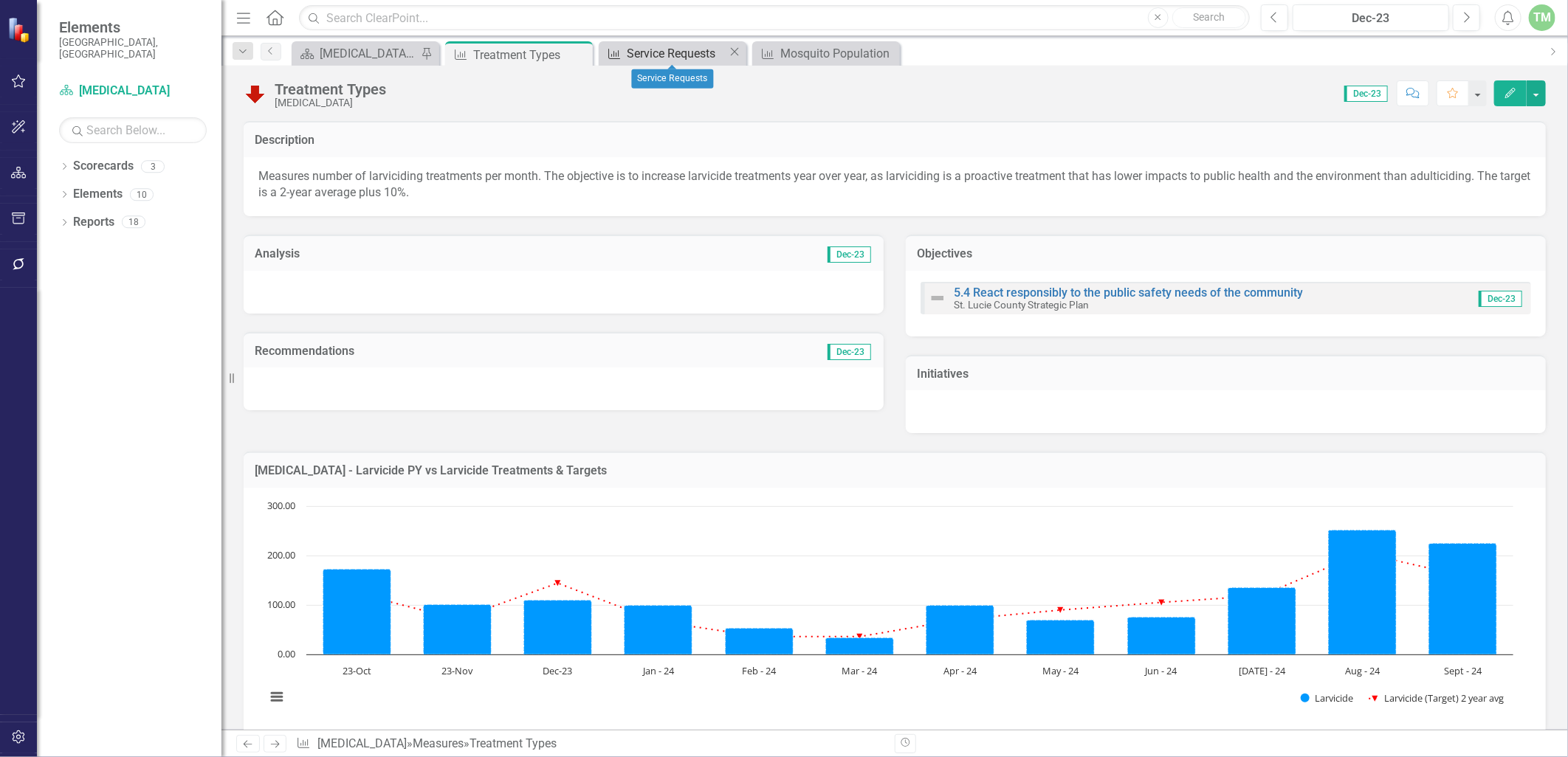
click at [678, 49] on div "Service Requests" at bounding box center [677, 53] width 101 height 18
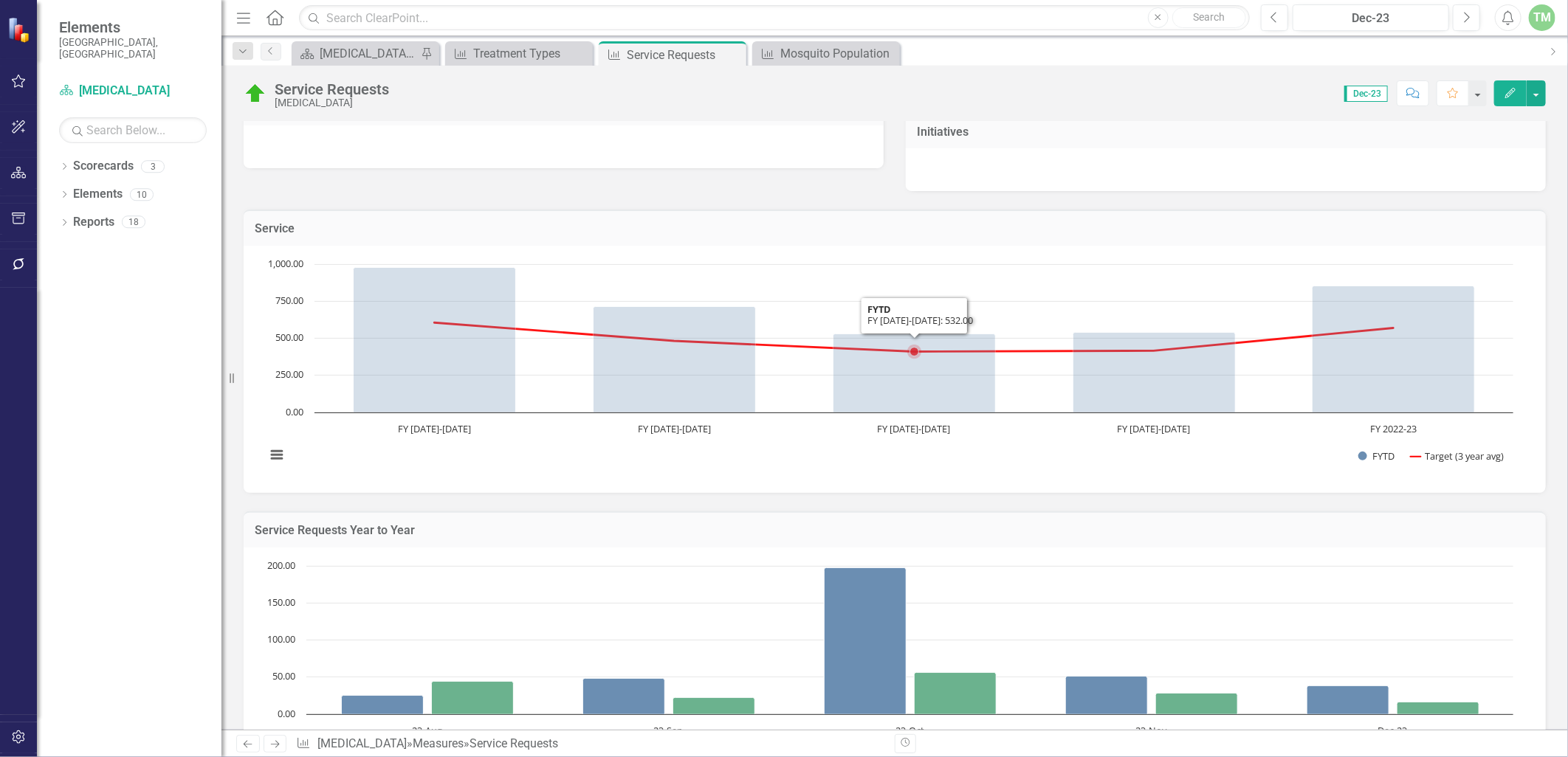
scroll to position [319, 0]
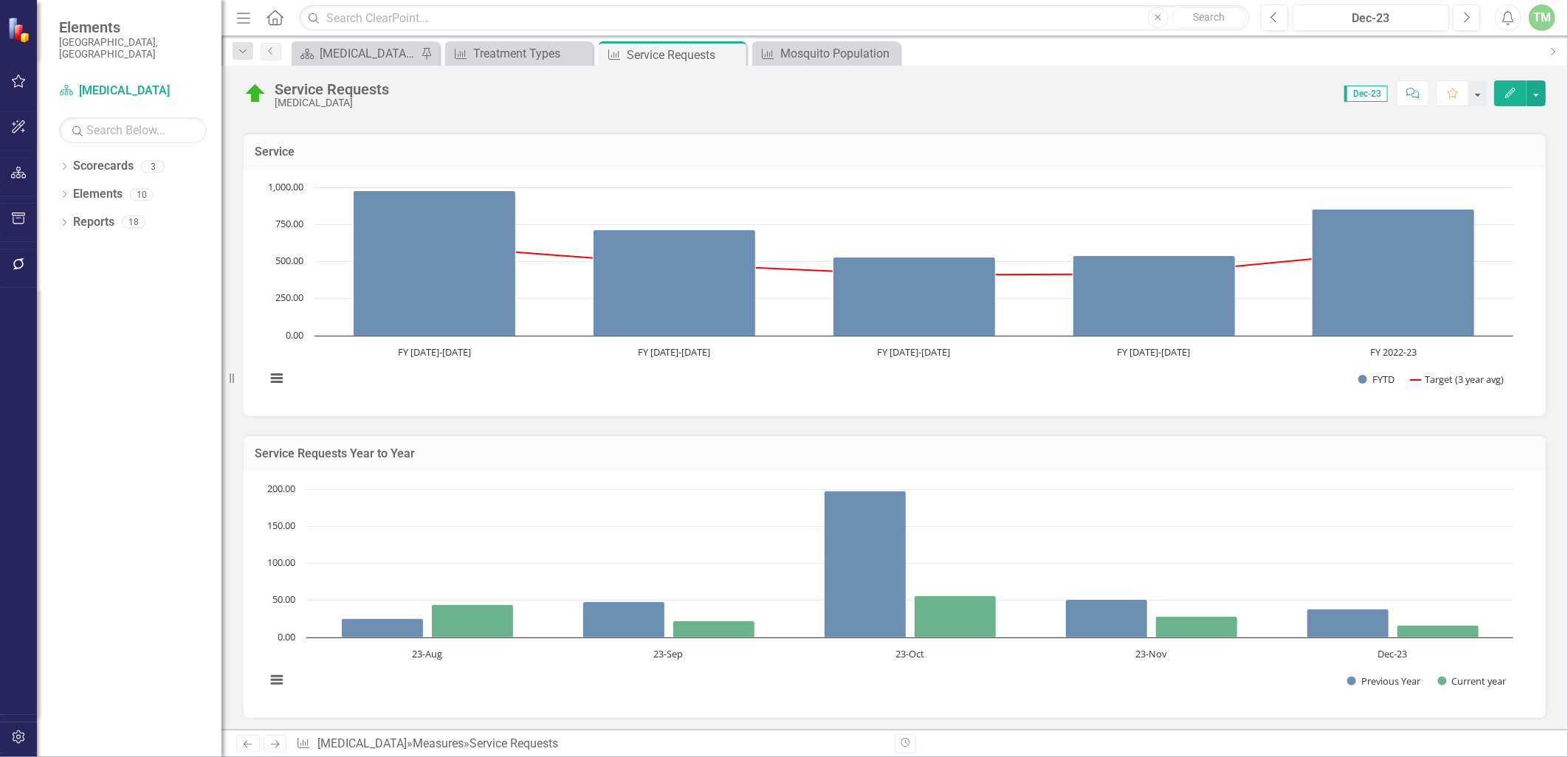
click at [1509, 92] on icon "Edit" at bounding box center [1510, 93] width 13 height 10
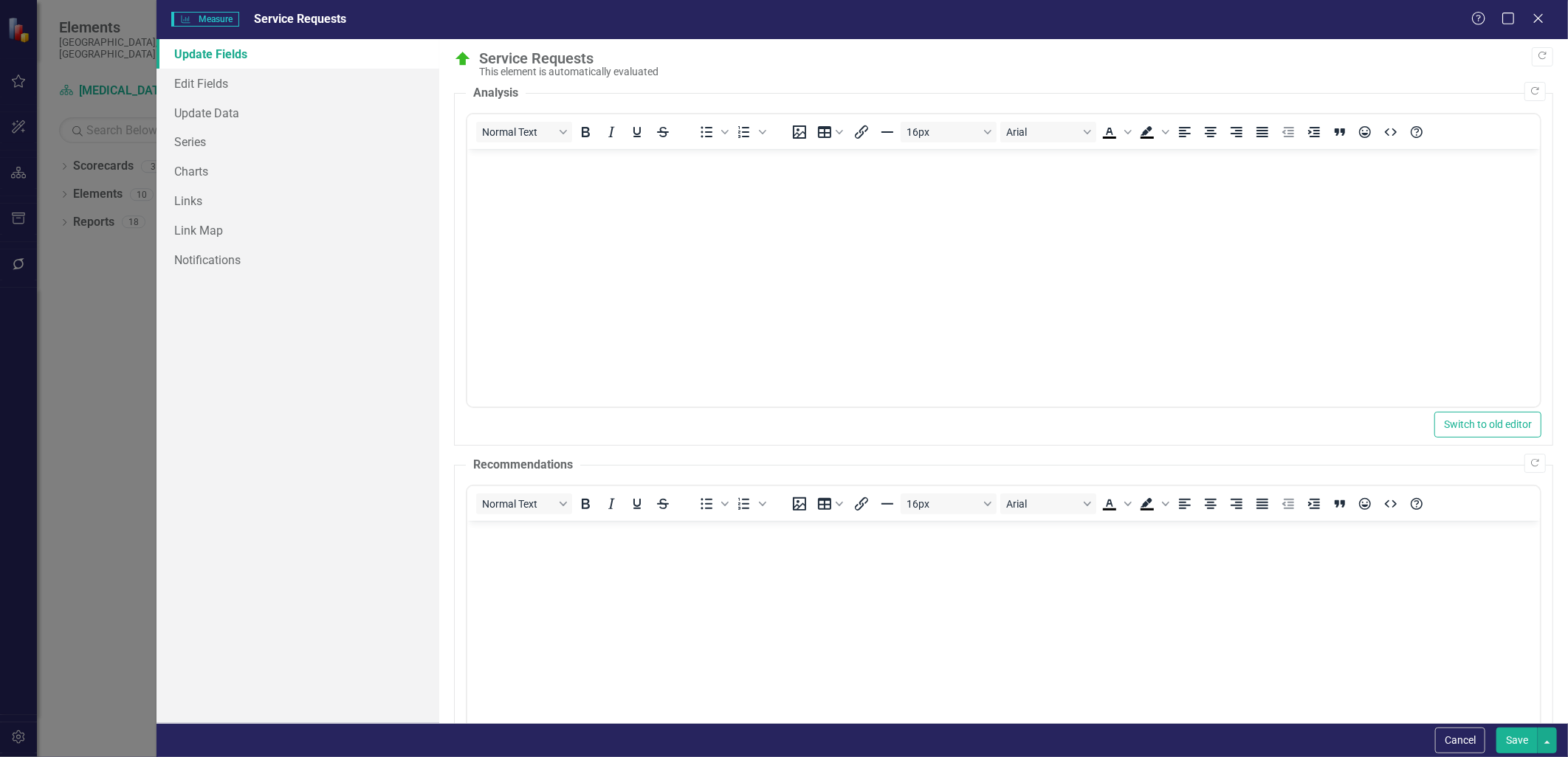
scroll to position [0, 0]
click at [229, 109] on link "Update Data" at bounding box center [297, 112] width 282 height 29
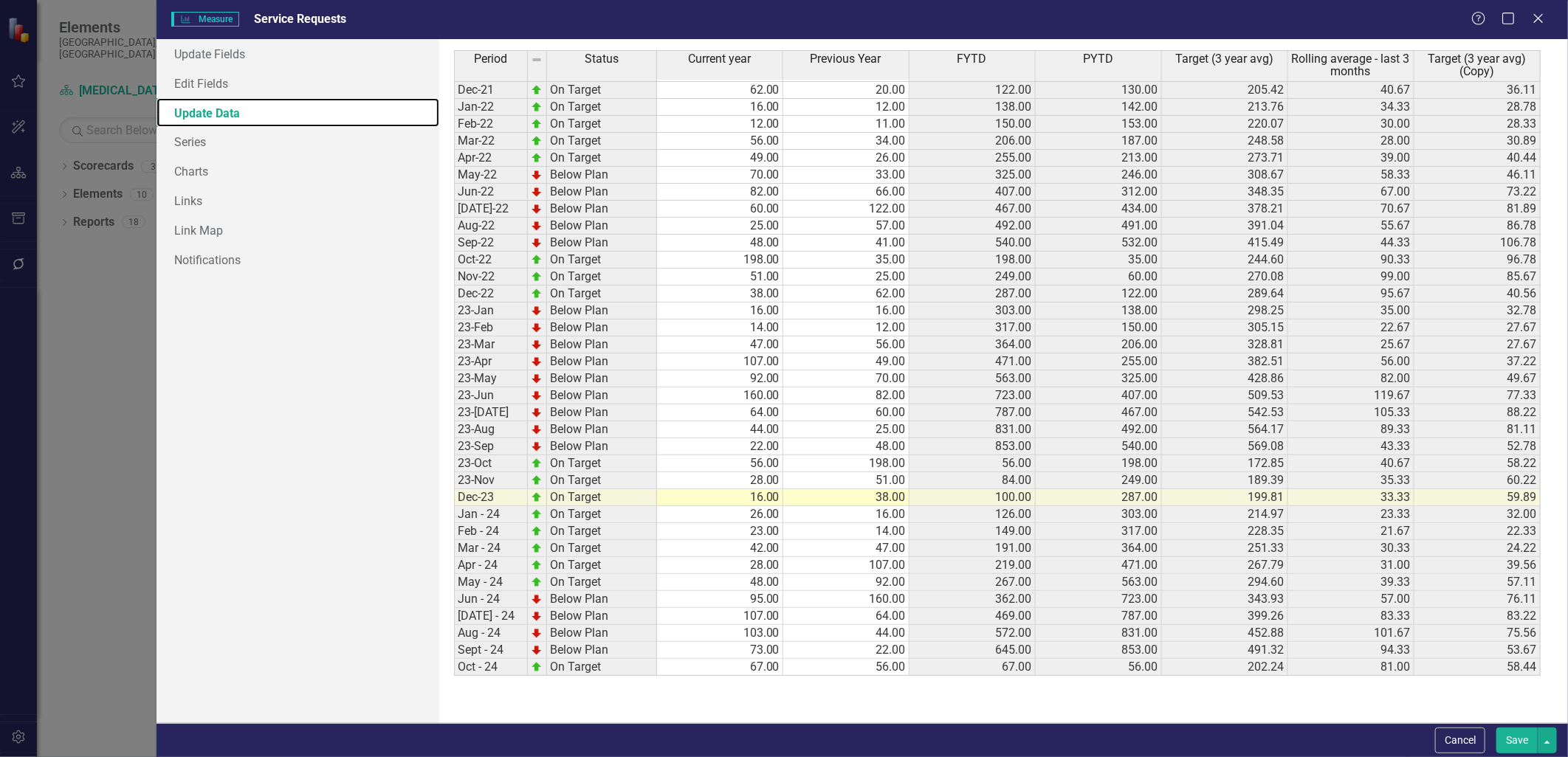
scroll to position [0, 0]
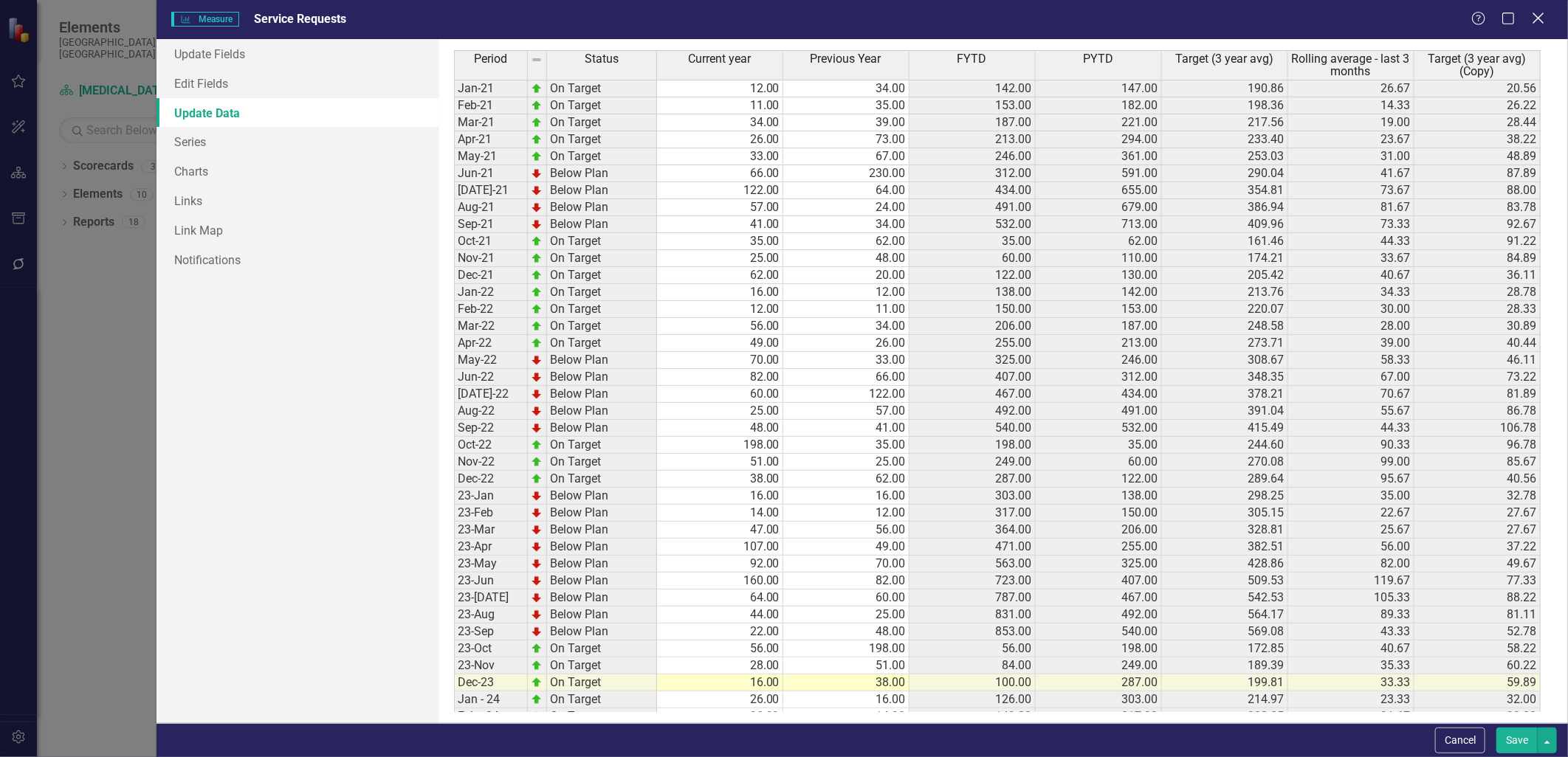
click at [1540, 15] on icon "Close" at bounding box center [1538, 18] width 18 height 14
